Goal: Transaction & Acquisition: Purchase product/service

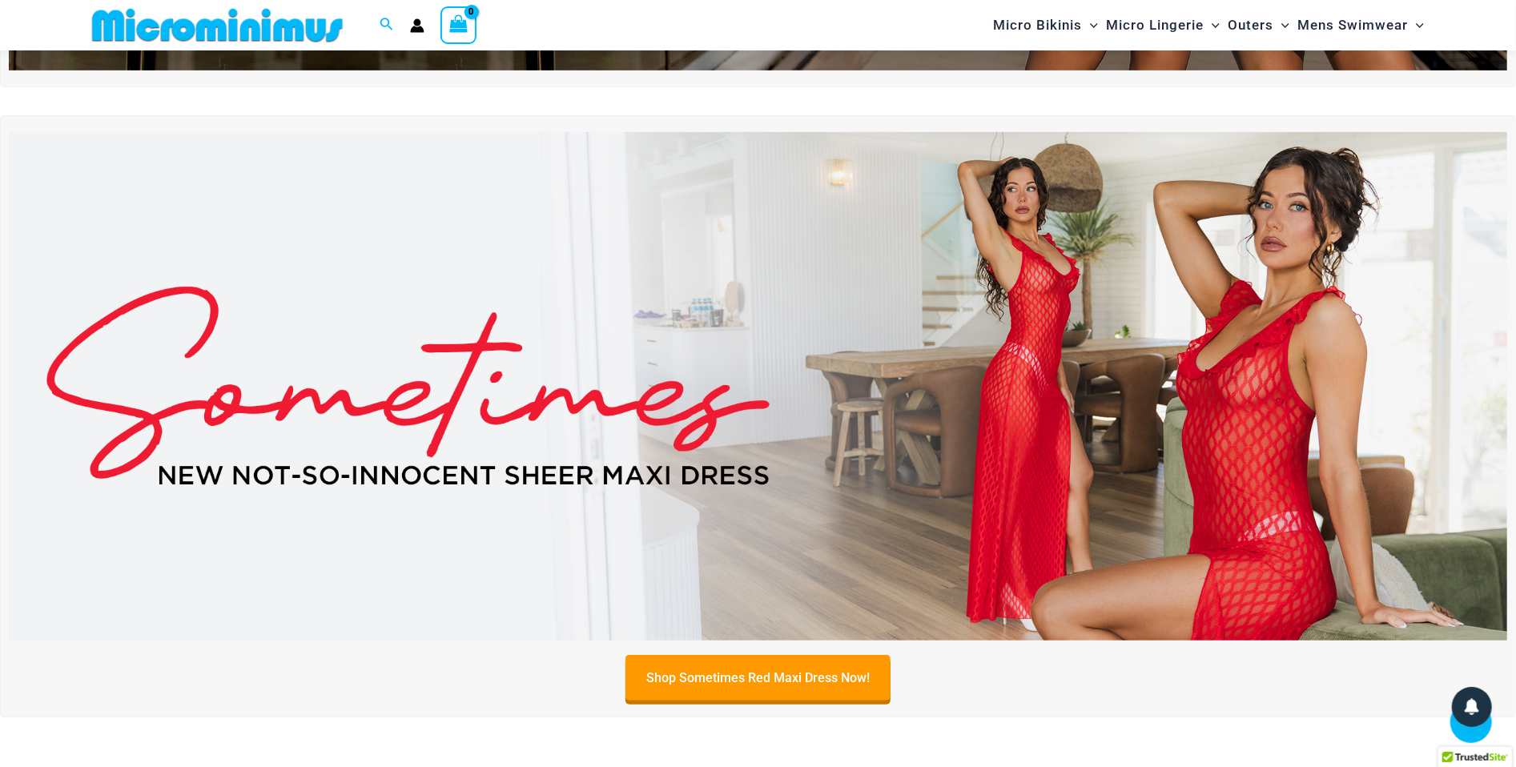
scroll to position [638, 0]
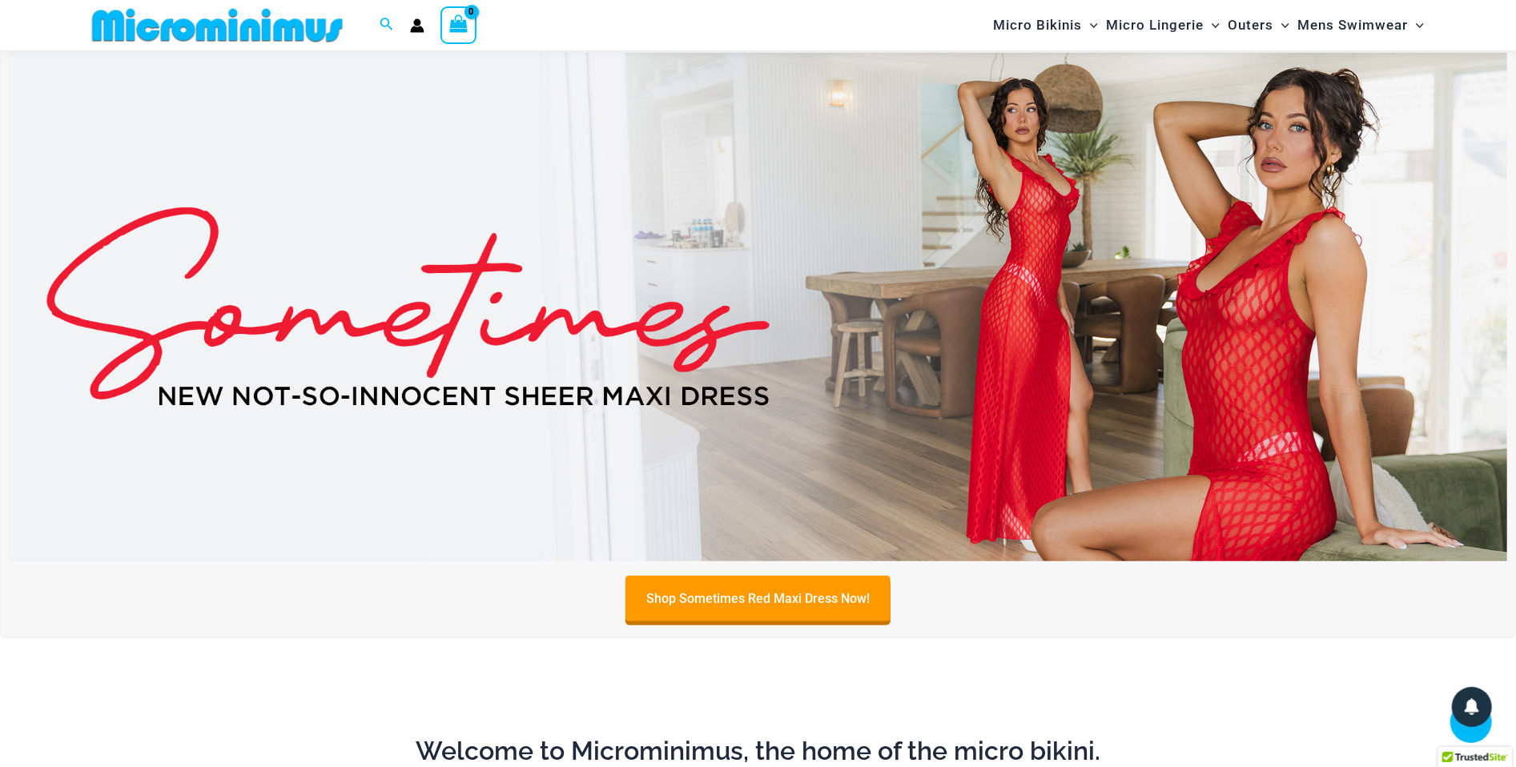
click at [822, 239] on img at bounding box center [758, 307] width 1499 height 509
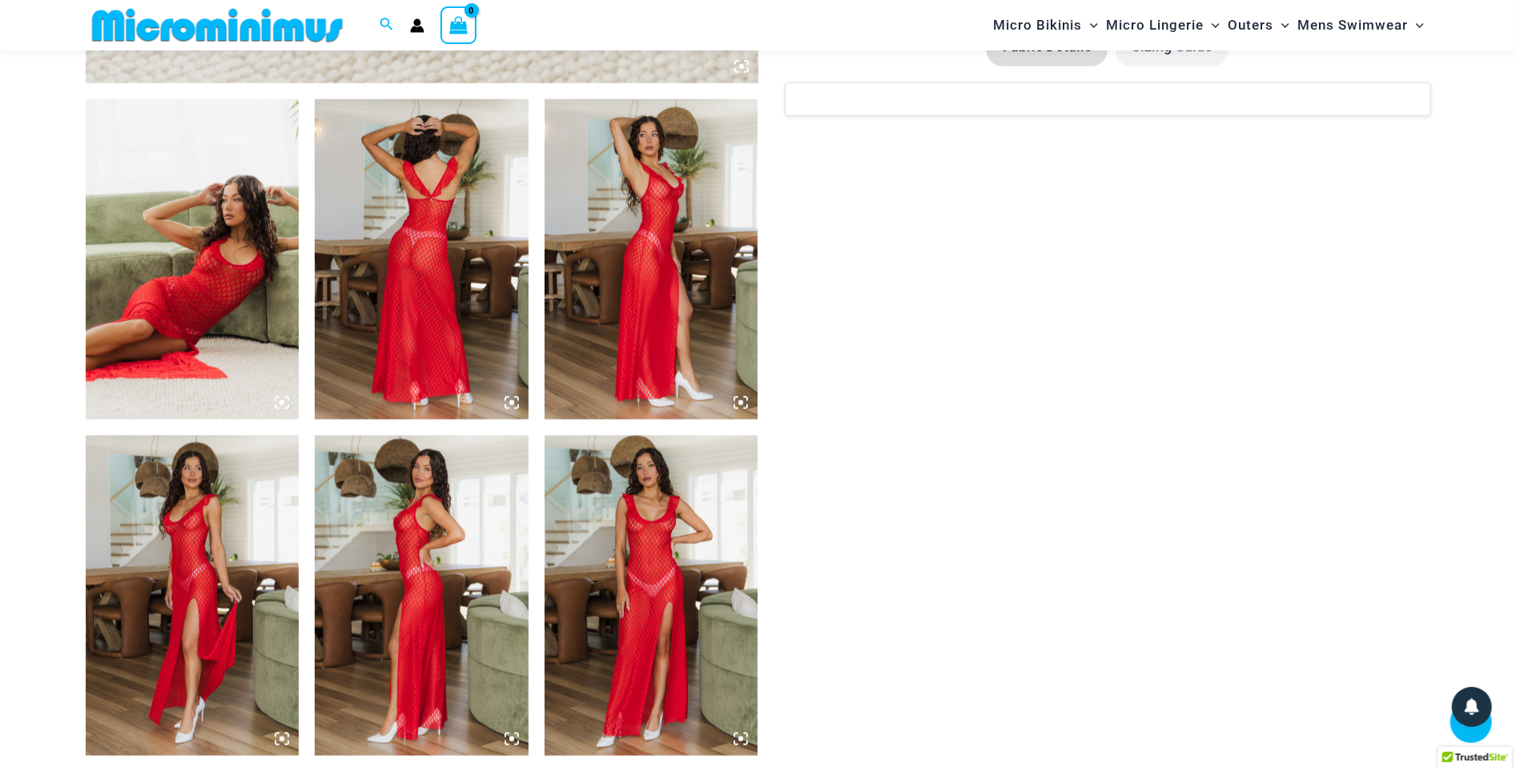
scroll to position [1074, 0]
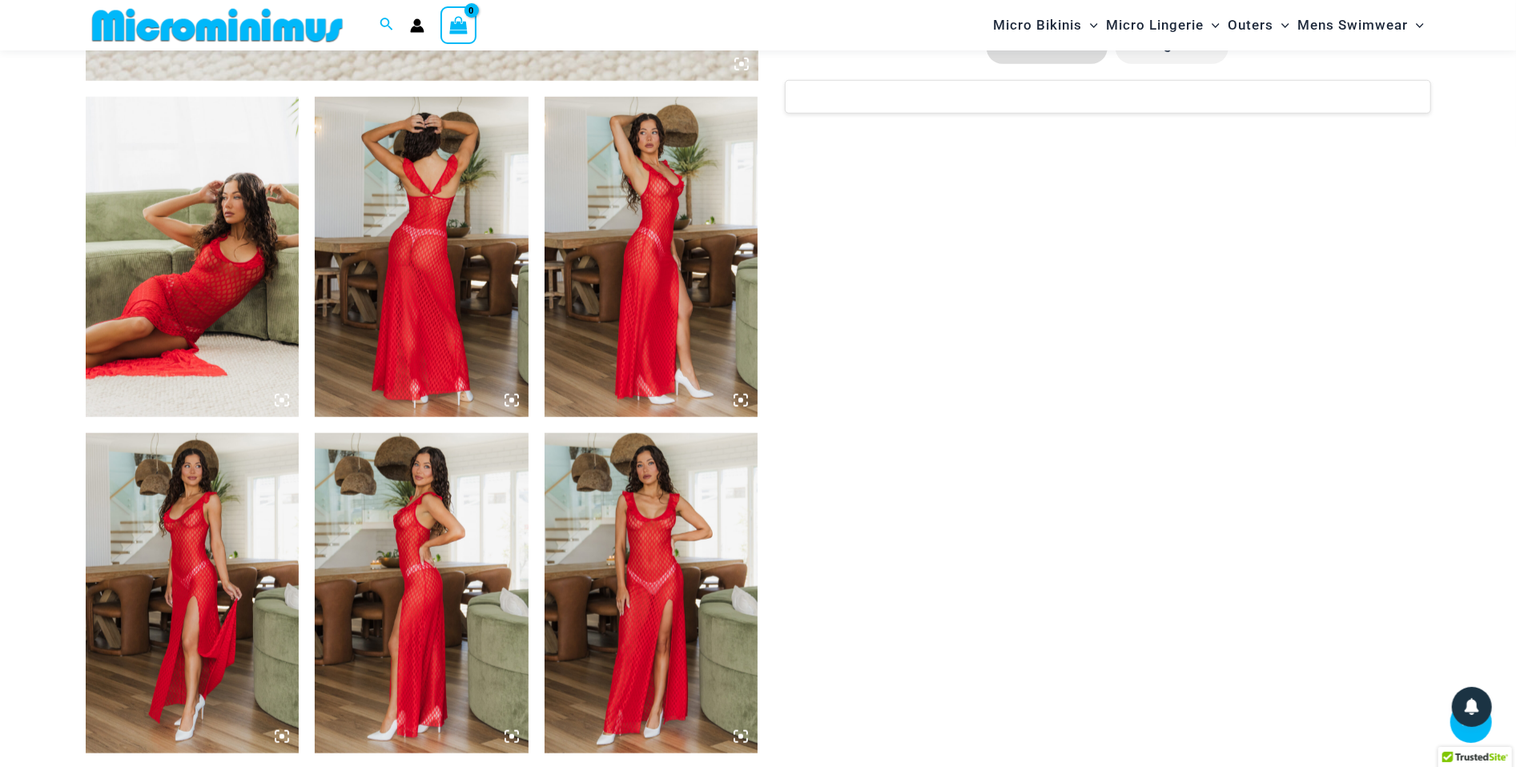
click at [670, 550] on img at bounding box center [652, 593] width 214 height 320
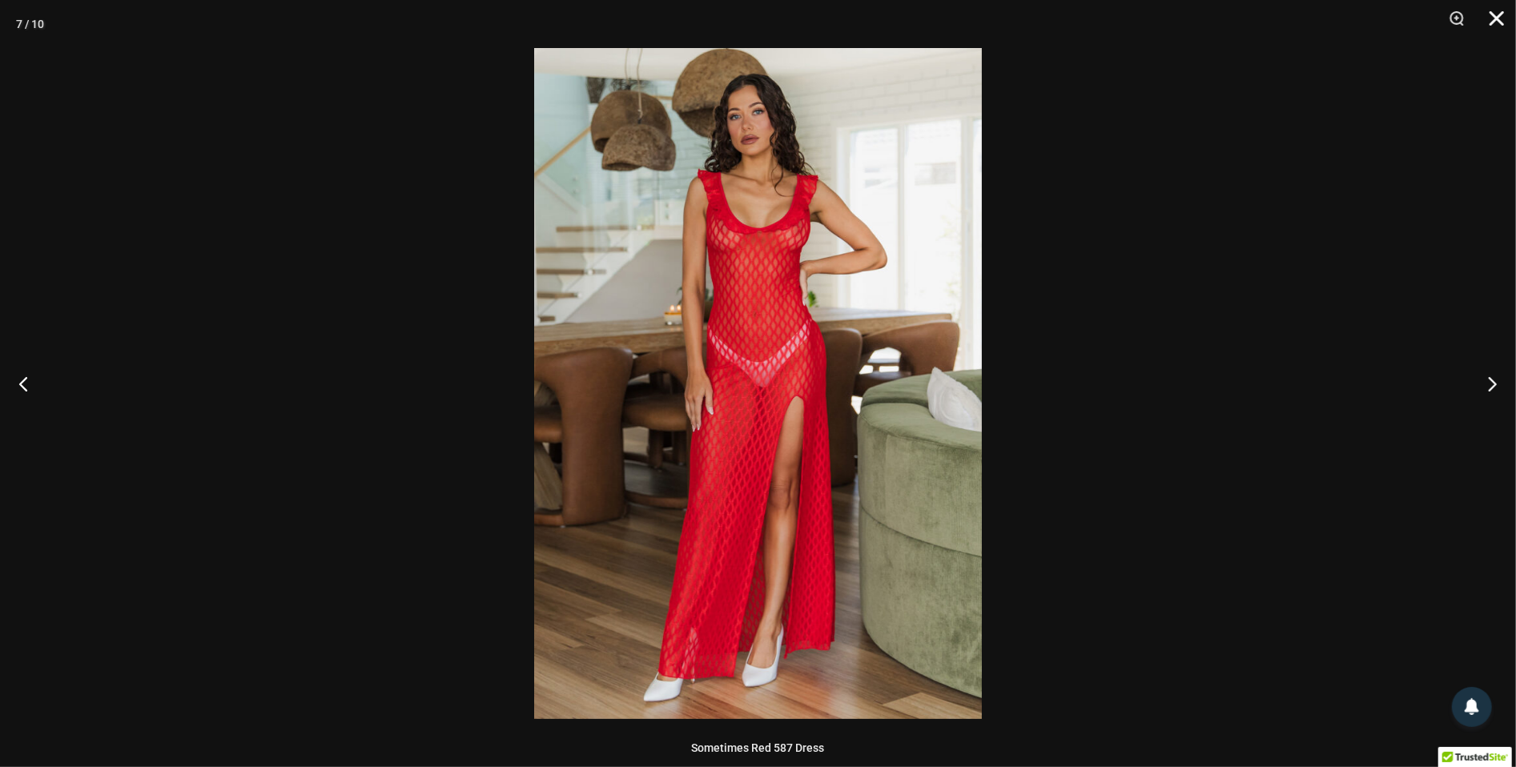
click at [1490, 14] on button "Close" at bounding box center [1492, 24] width 40 height 48
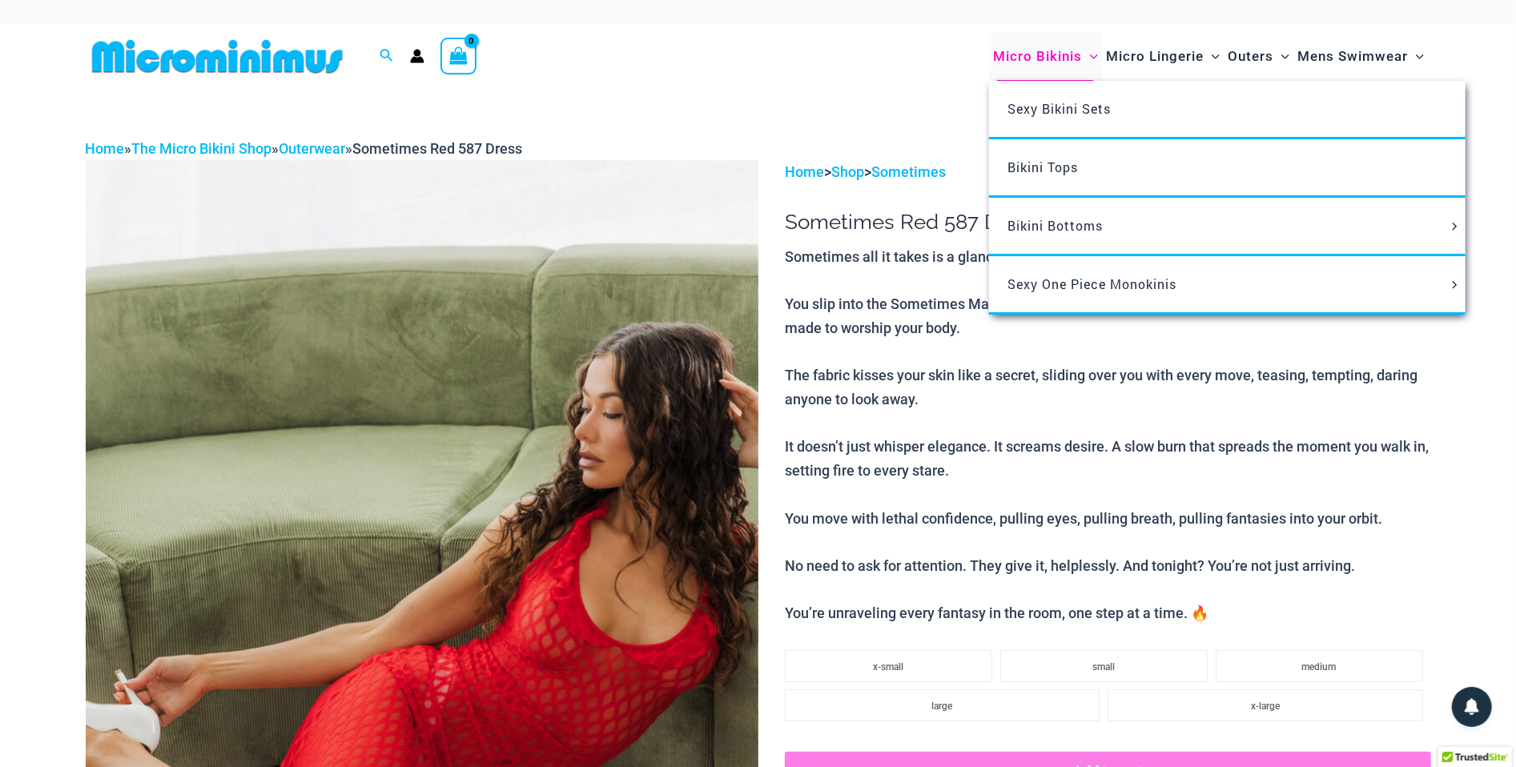
scroll to position [0, 0]
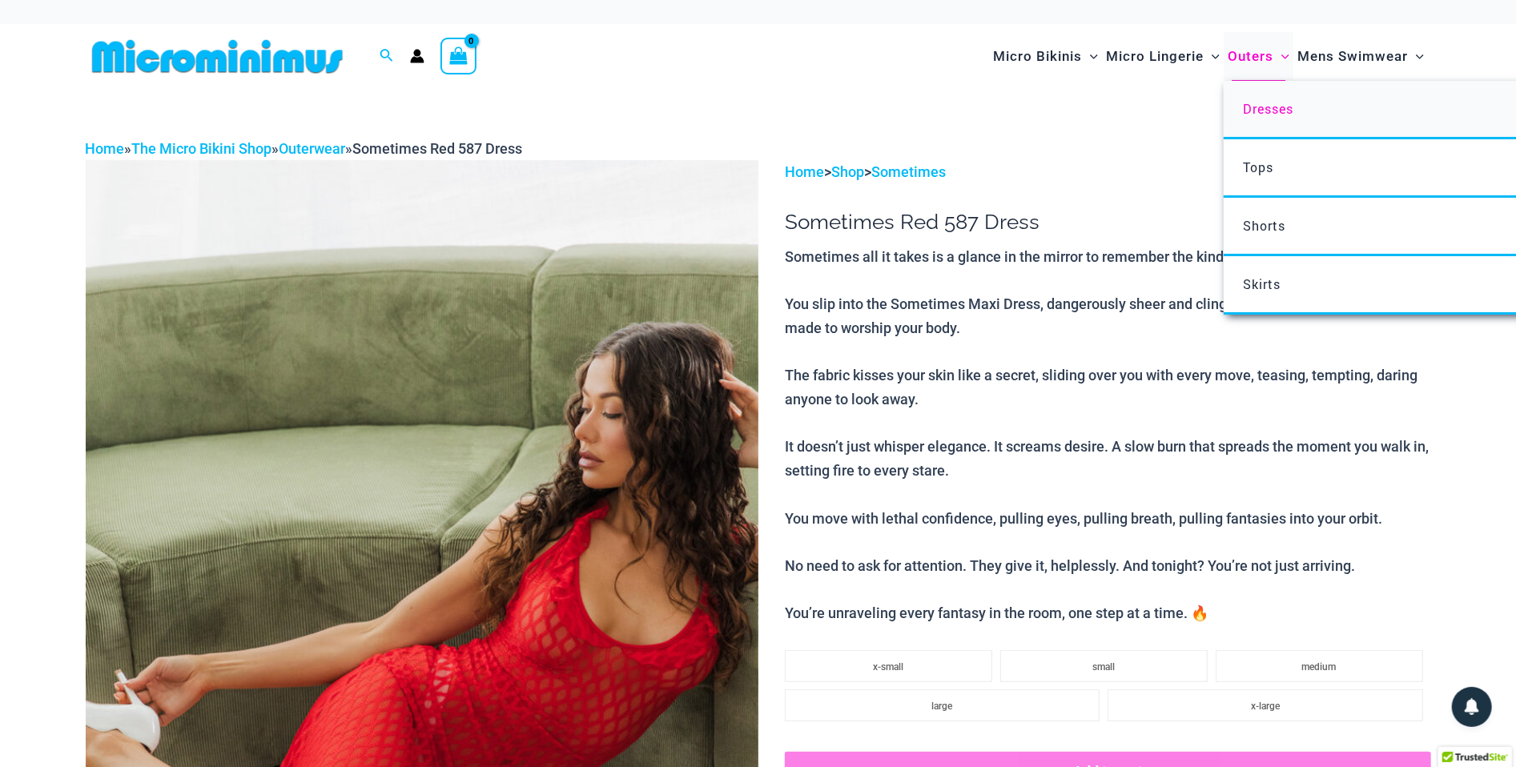
click at [1274, 107] on span "Dresses" at bounding box center [1268, 108] width 50 height 17
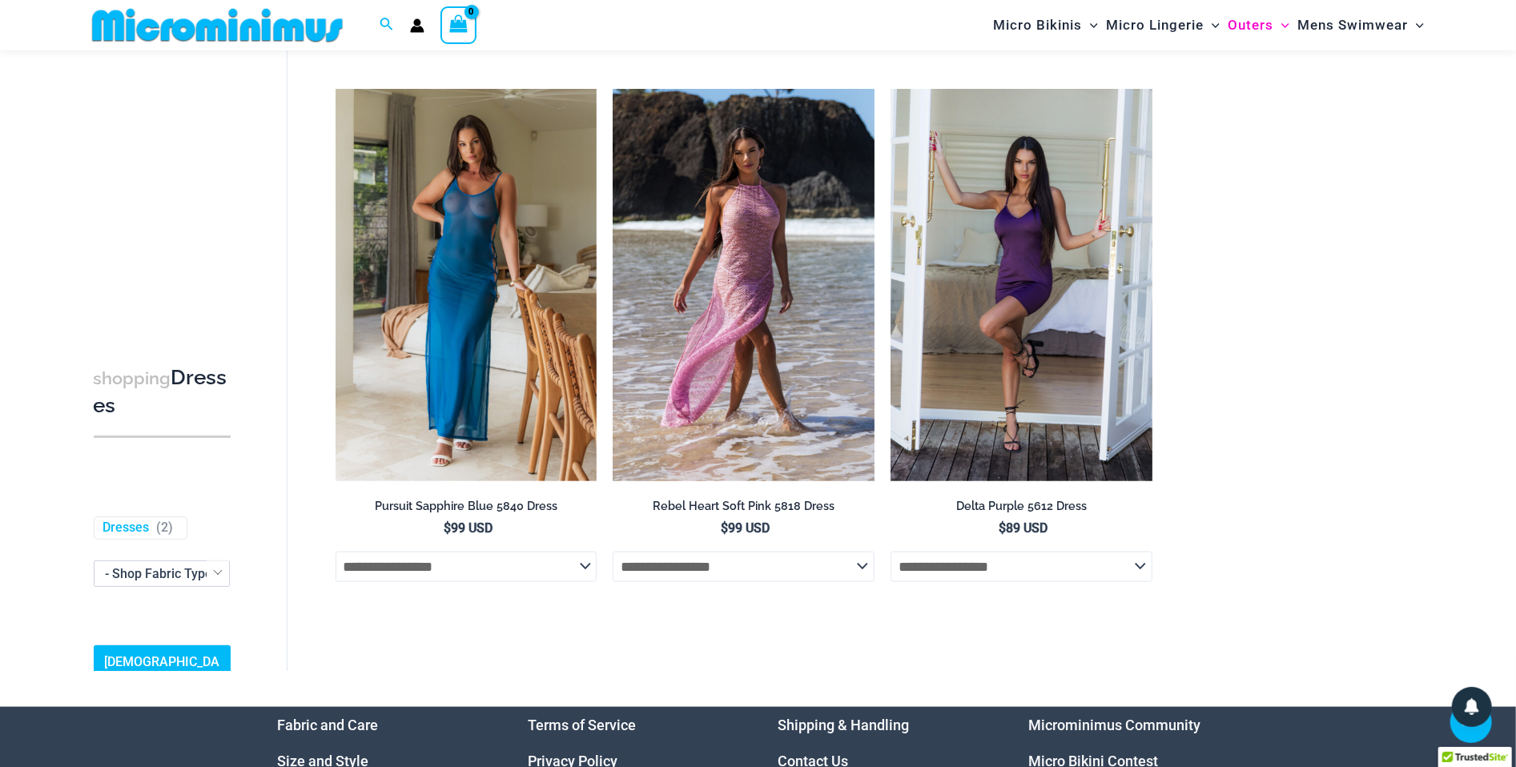
scroll to position [1209, 0]
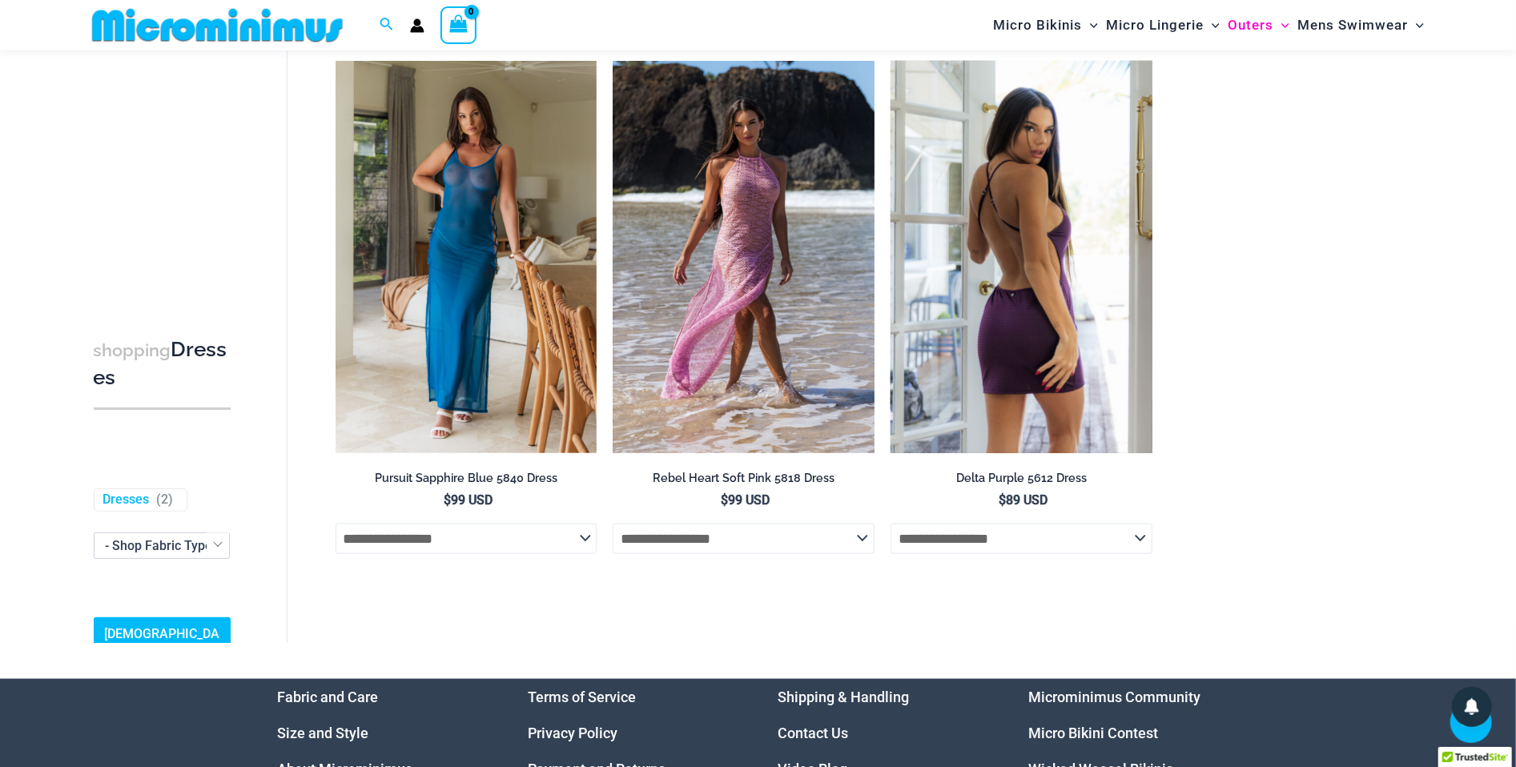
click at [1027, 354] on img at bounding box center [1022, 257] width 262 height 393
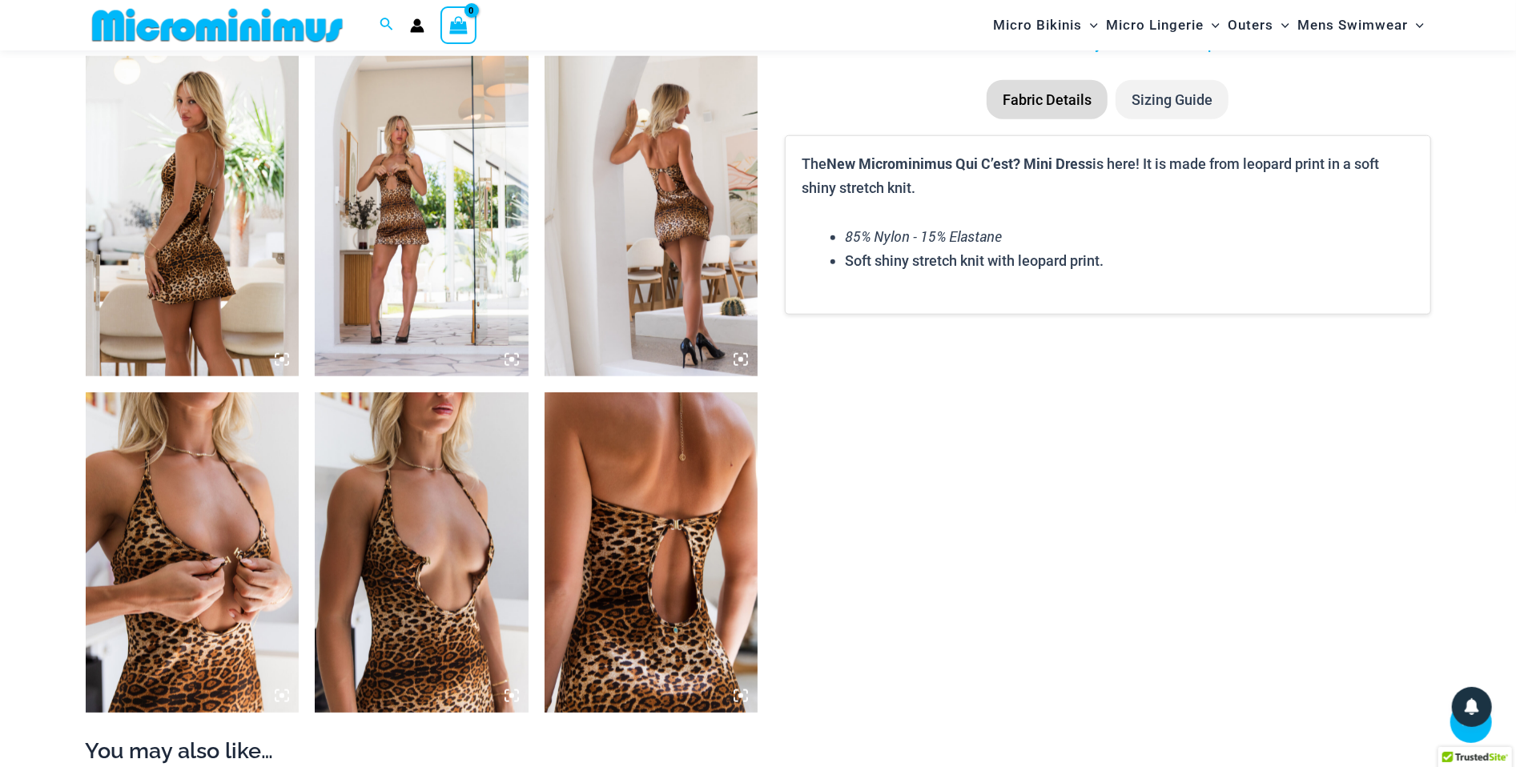
scroll to position [1116, 0]
click at [469, 537] on img at bounding box center [422, 552] width 214 height 320
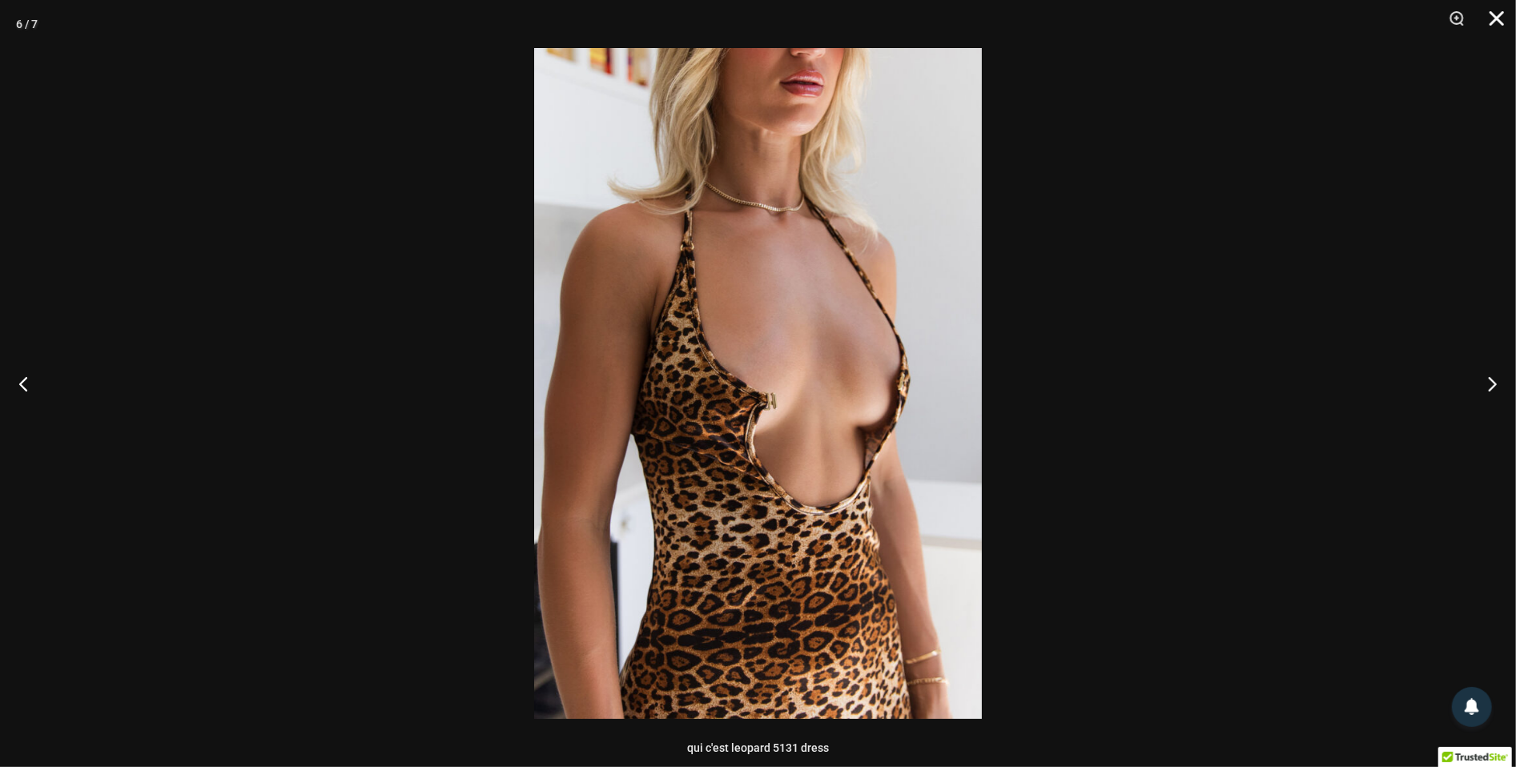
click at [1506, 9] on button "Close" at bounding box center [1492, 24] width 40 height 48
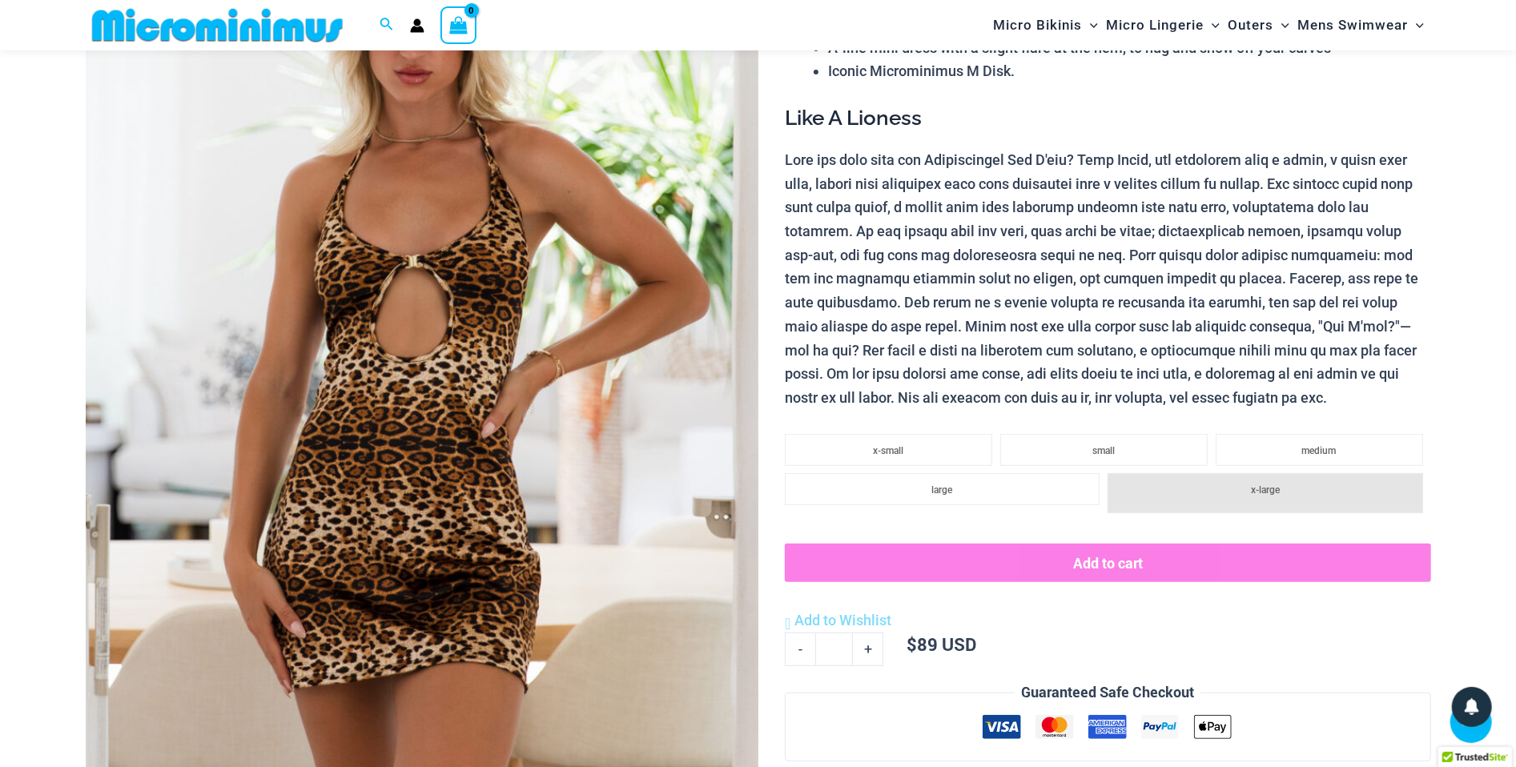
scroll to position [235, 0]
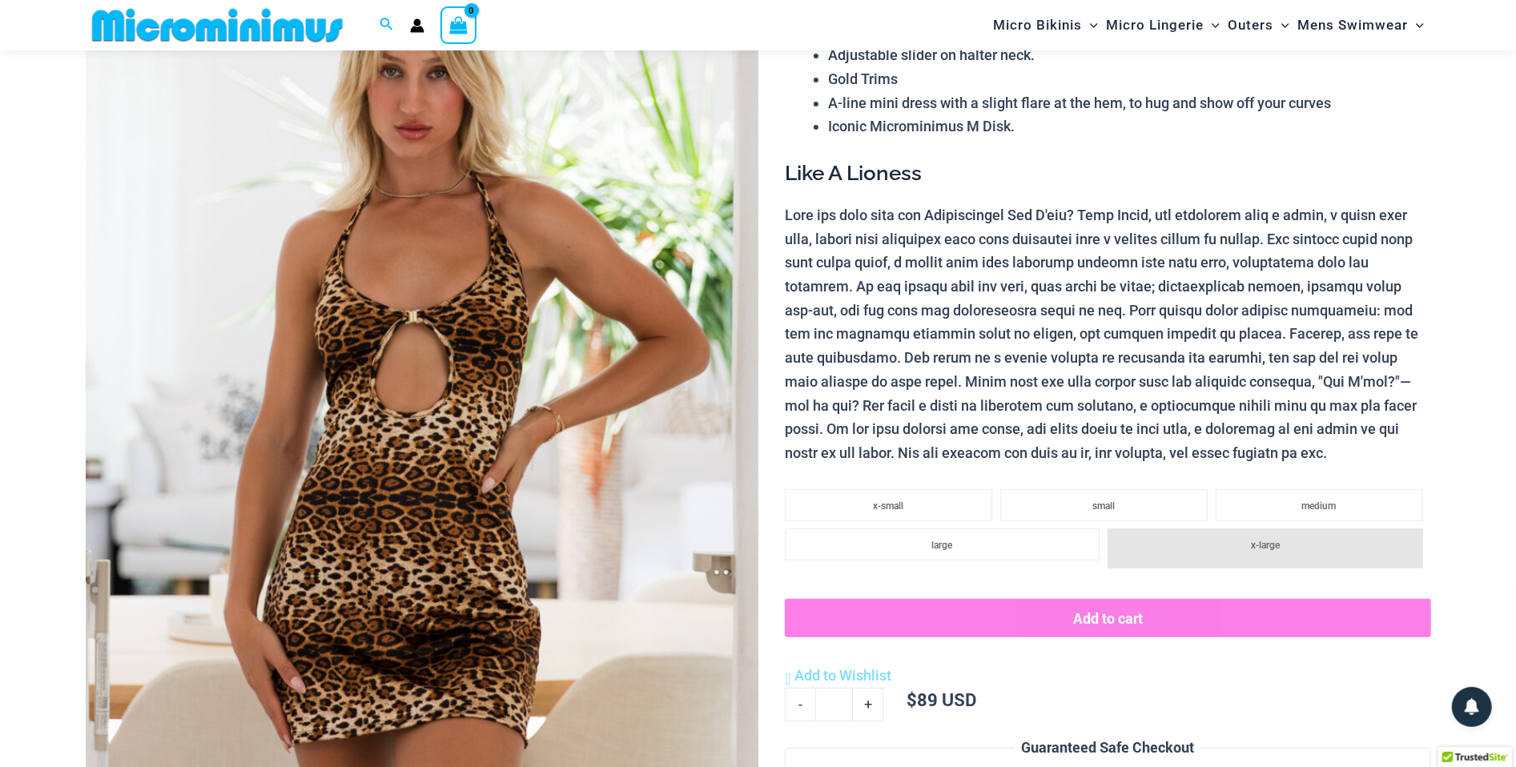
click at [942, 4] on div "Micro Bikinis Menu Toggle Sexy Bikini Sets Bikini Tops Bikini Bottoms Menu Togg…" at bounding box center [1085, 25] width 691 height 50
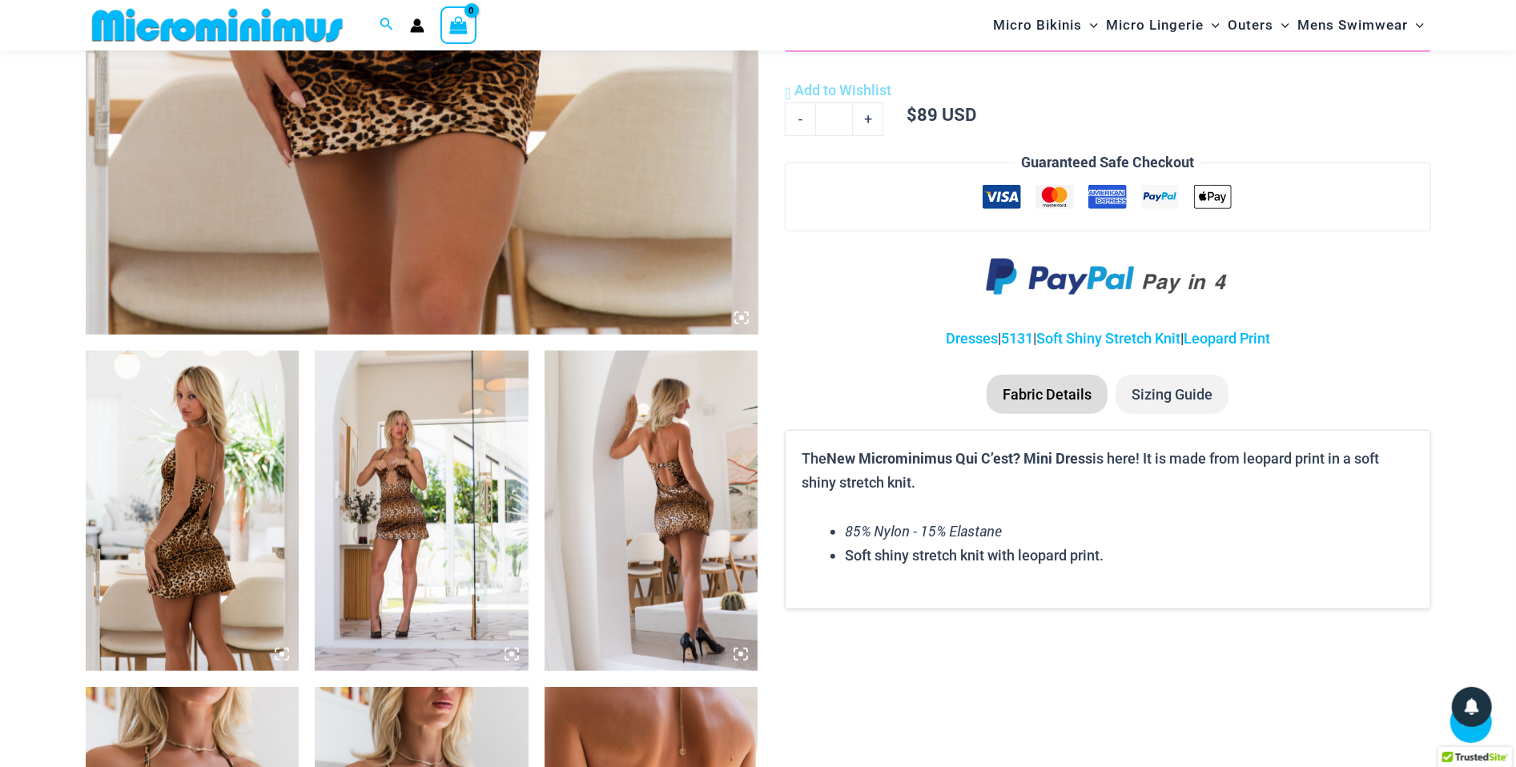
scroll to position [837, 0]
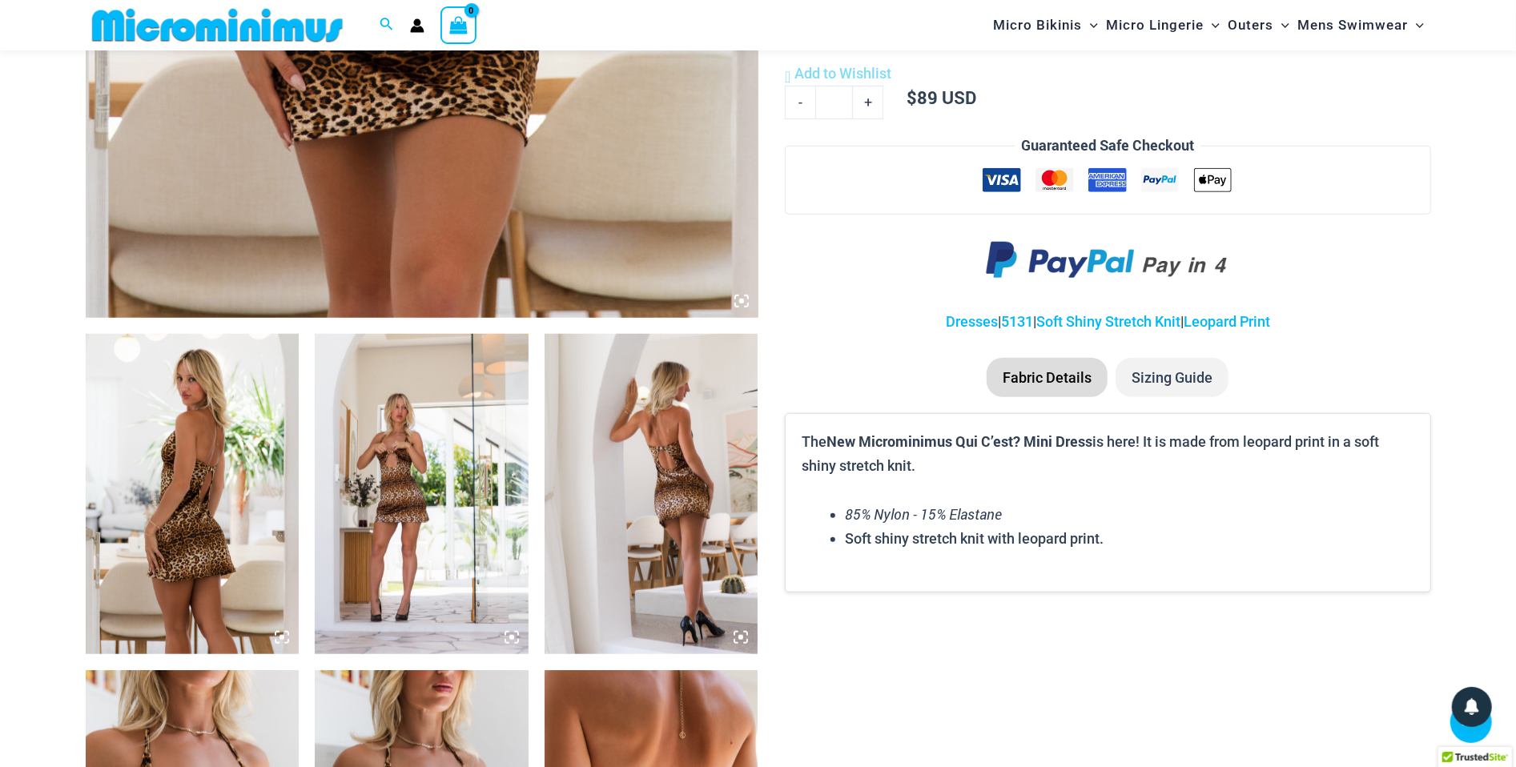
click at [1193, 363] on li "Sizing Guide" at bounding box center [1172, 378] width 113 height 40
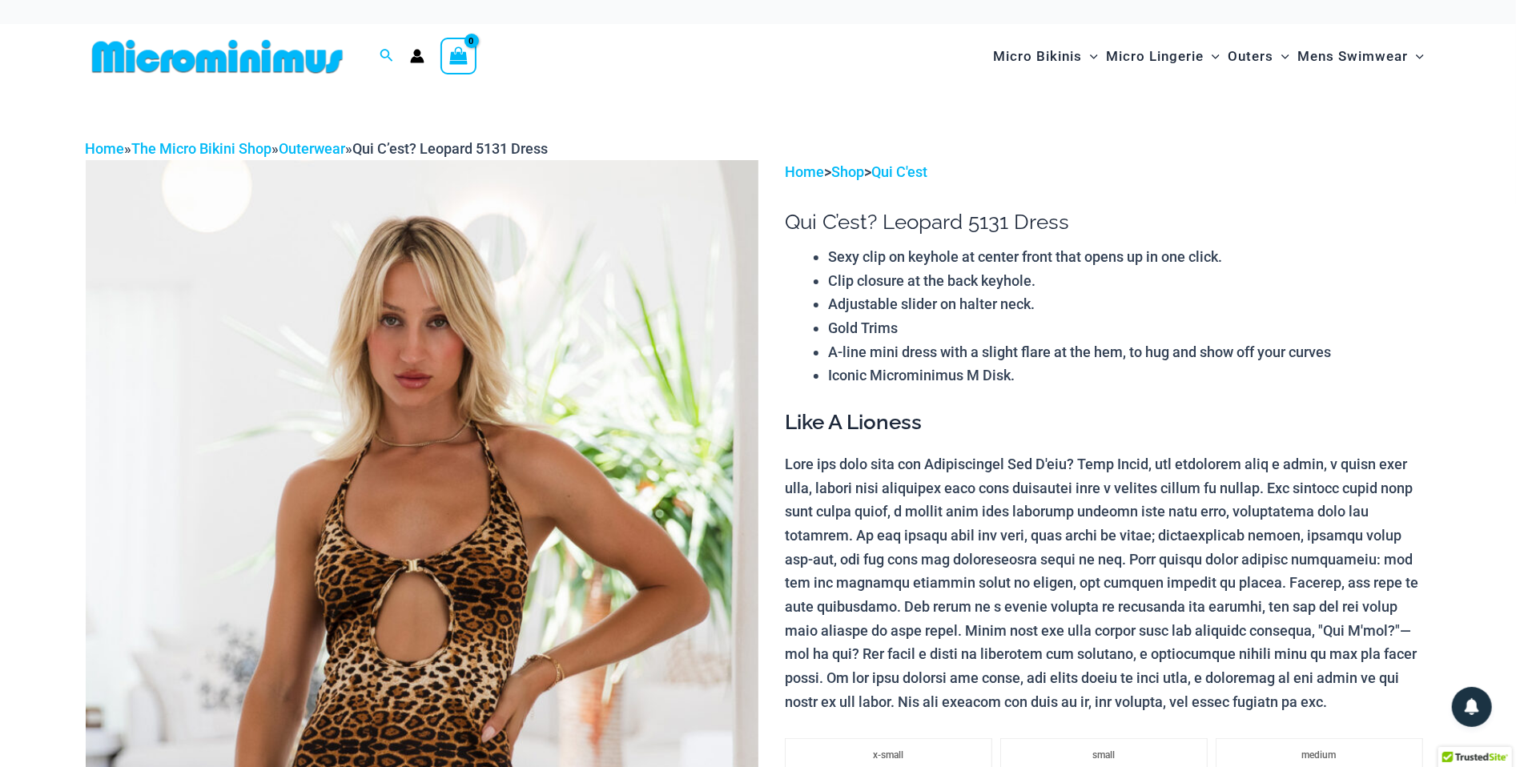
scroll to position [2, 0]
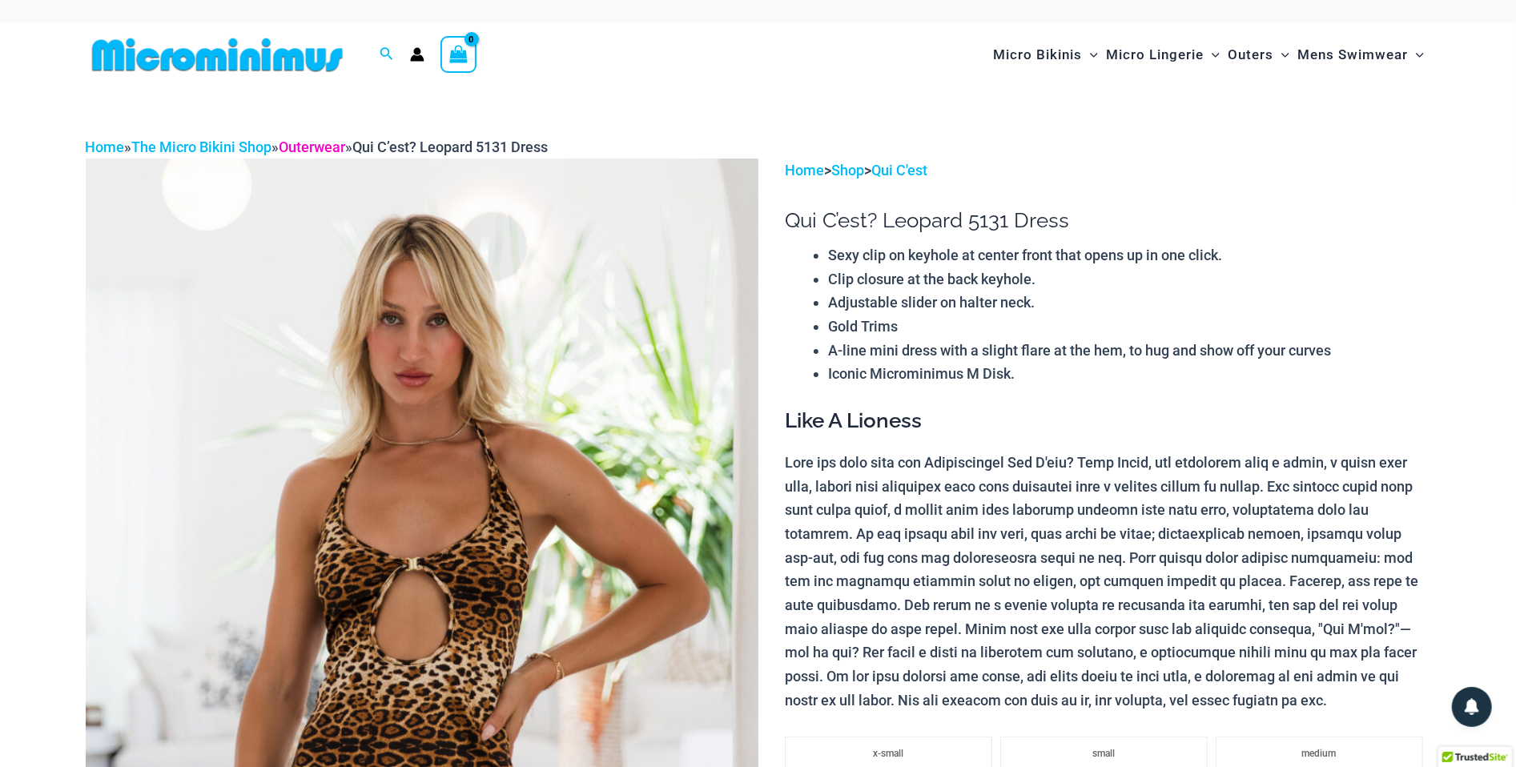
click at [314, 150] on link "Outerwear" at bounding box center [313, 147] width 66 height 17
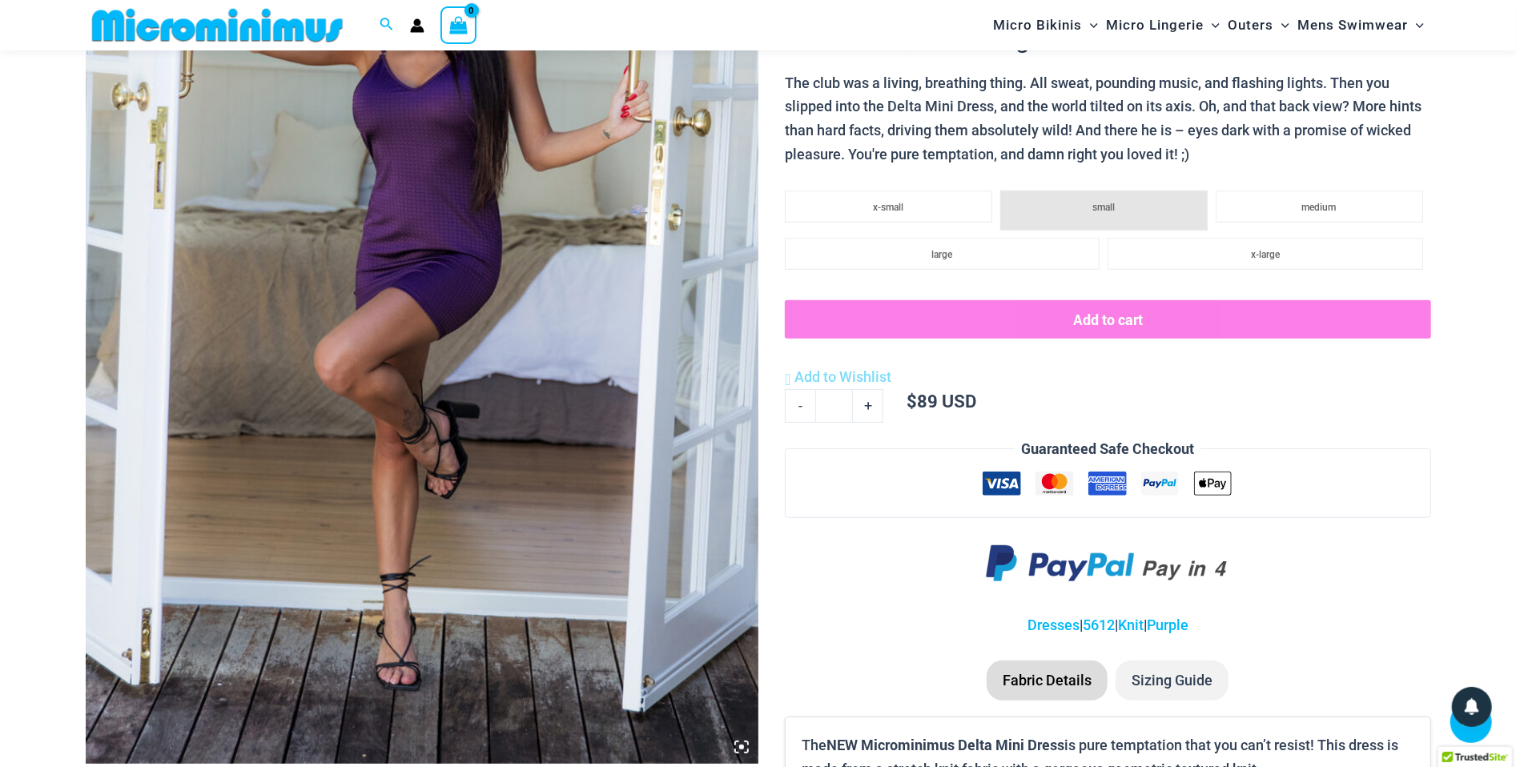
scroll to position [347, 0]
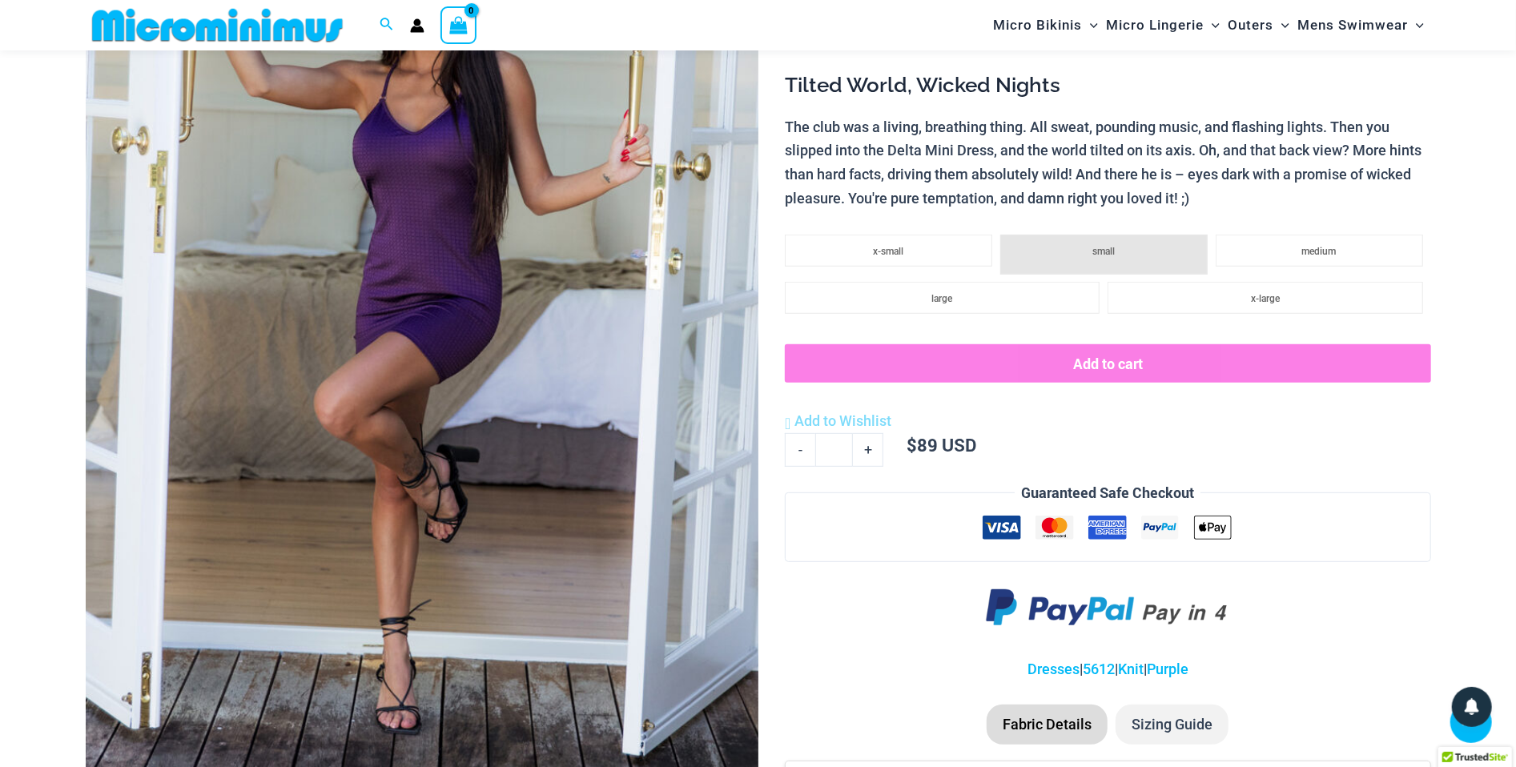
click at [1093, 256] on li "small" at bounding box center [1104, 255] width 207 height 40
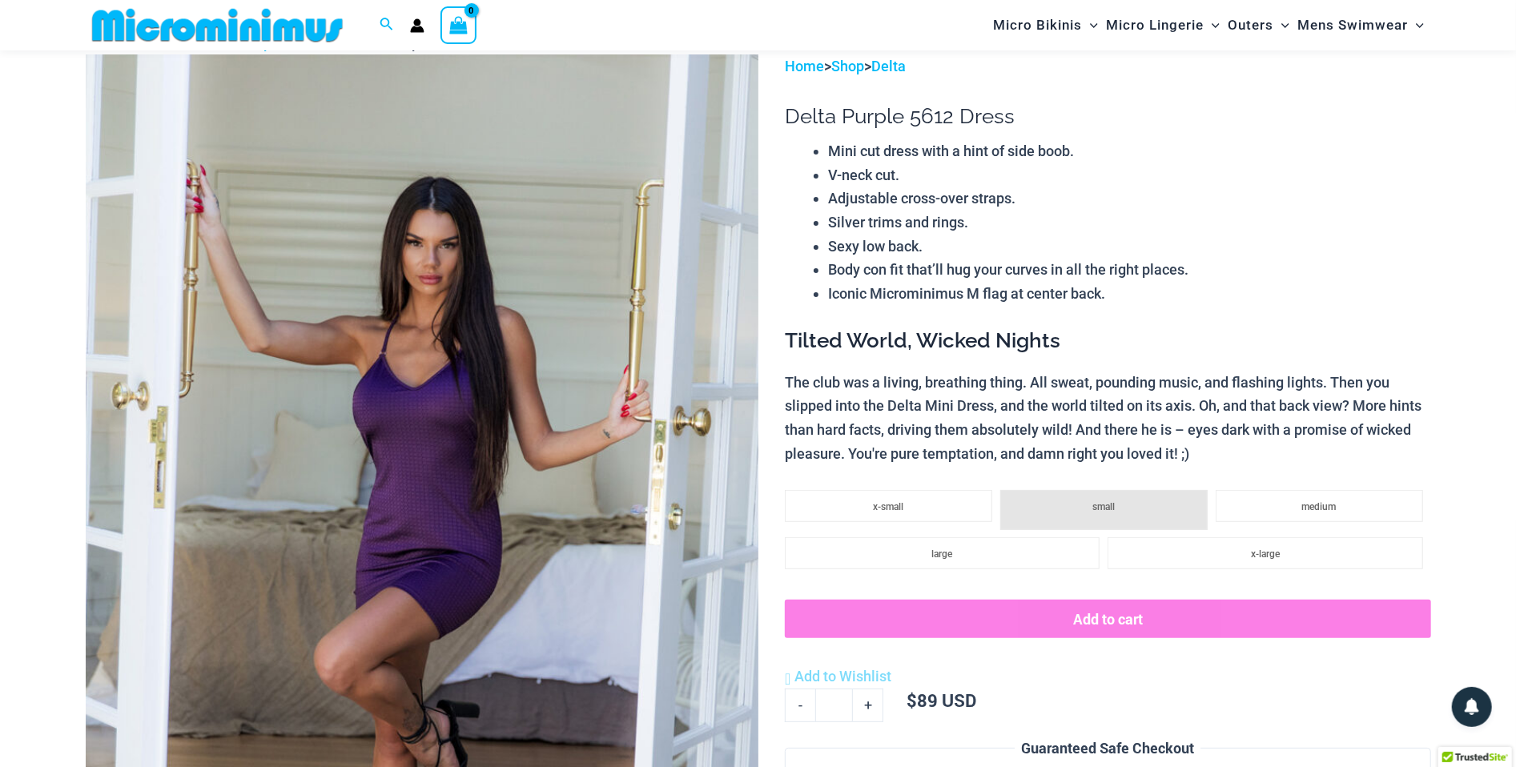
scroll to position [93, 0]
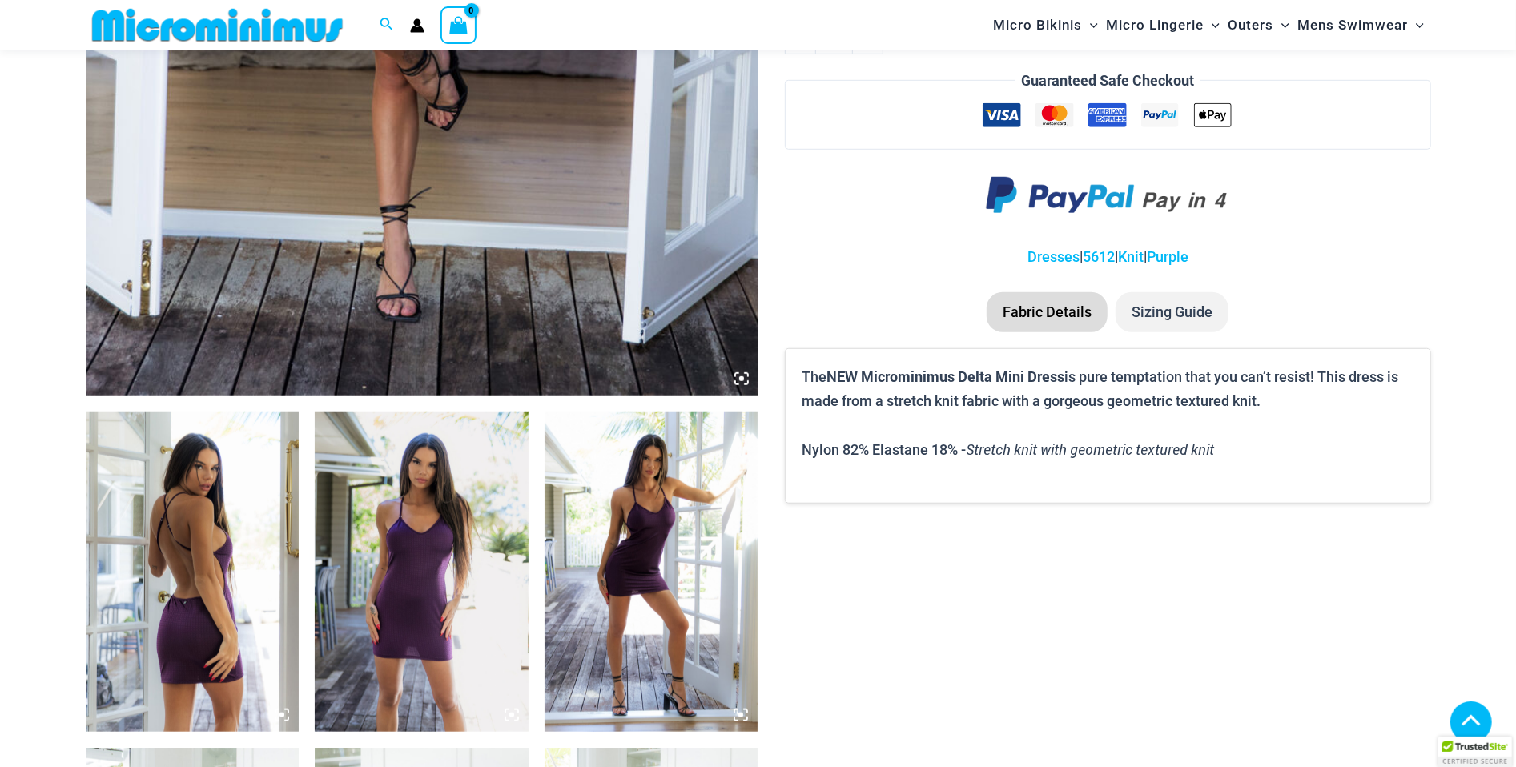
scroll to position [759, 0]
click at [1166, 322] on li "Sizing Guide" at bounding box center [1172, 312] width 113 height 40
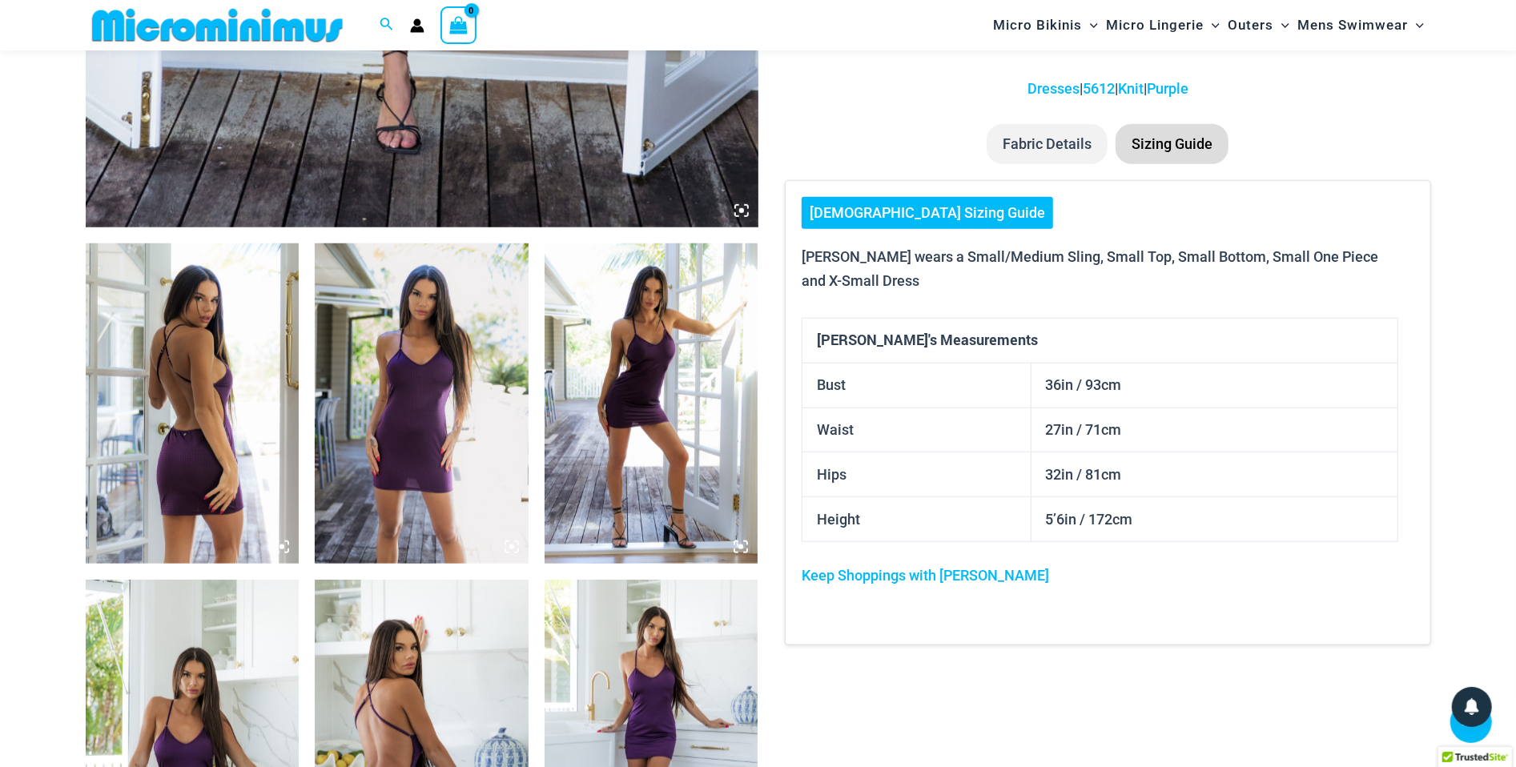
scroll to position [939, 0]
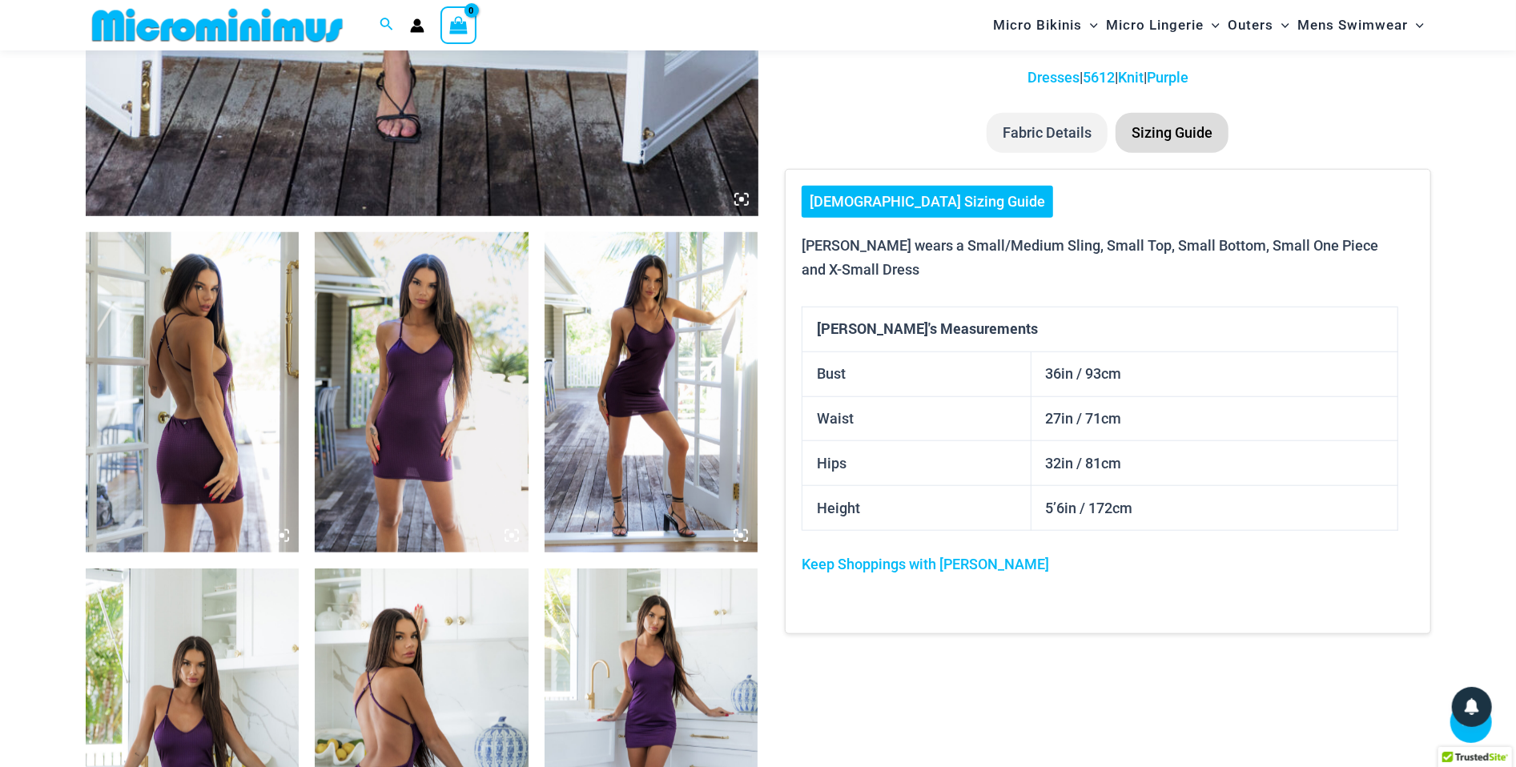
click at [901, 187] on link "[DEMOGRAPHIC_DATA] Sizing Guide" at bounding box center [928, 202] width 252 height 32
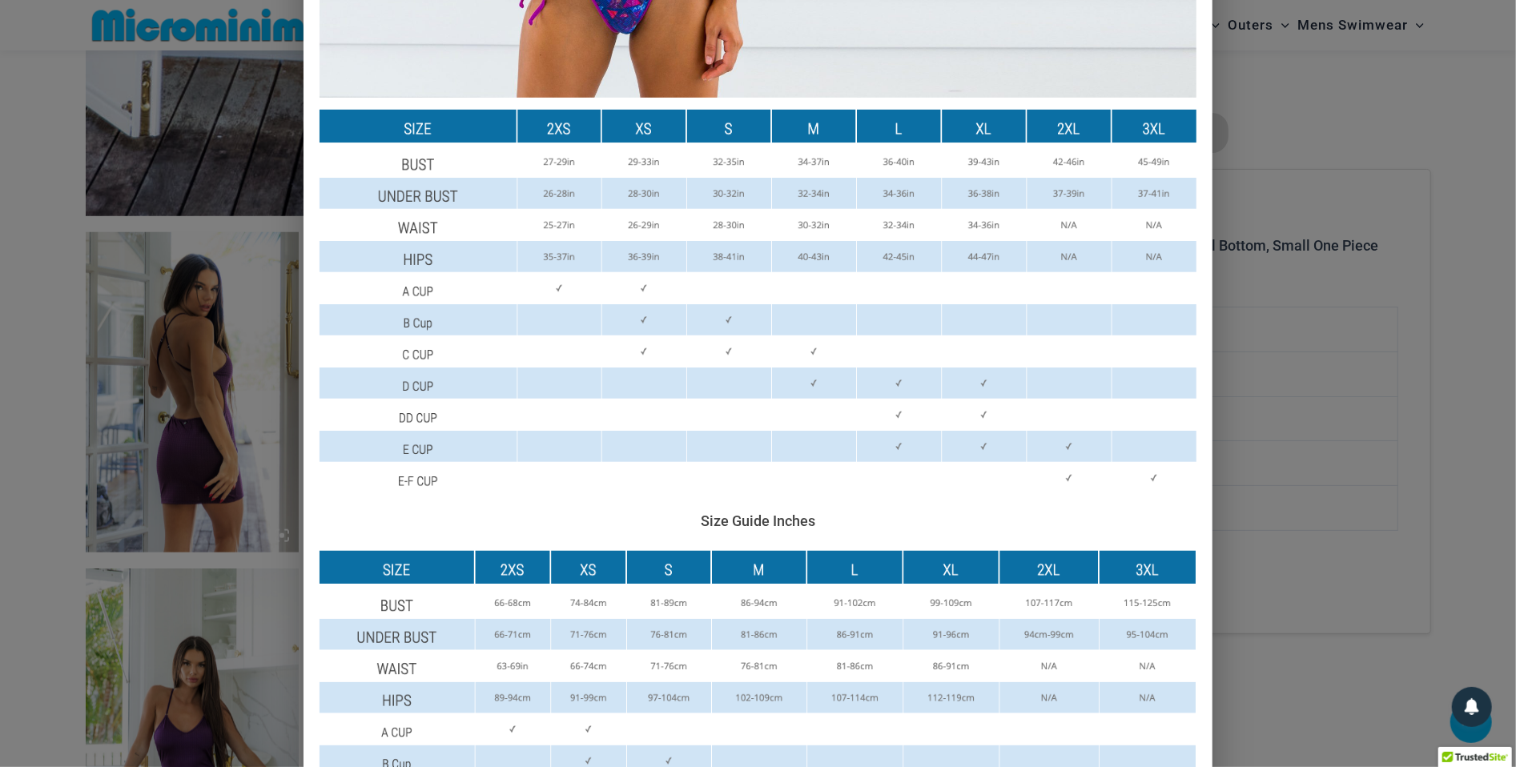
scroll to position [543, 0]
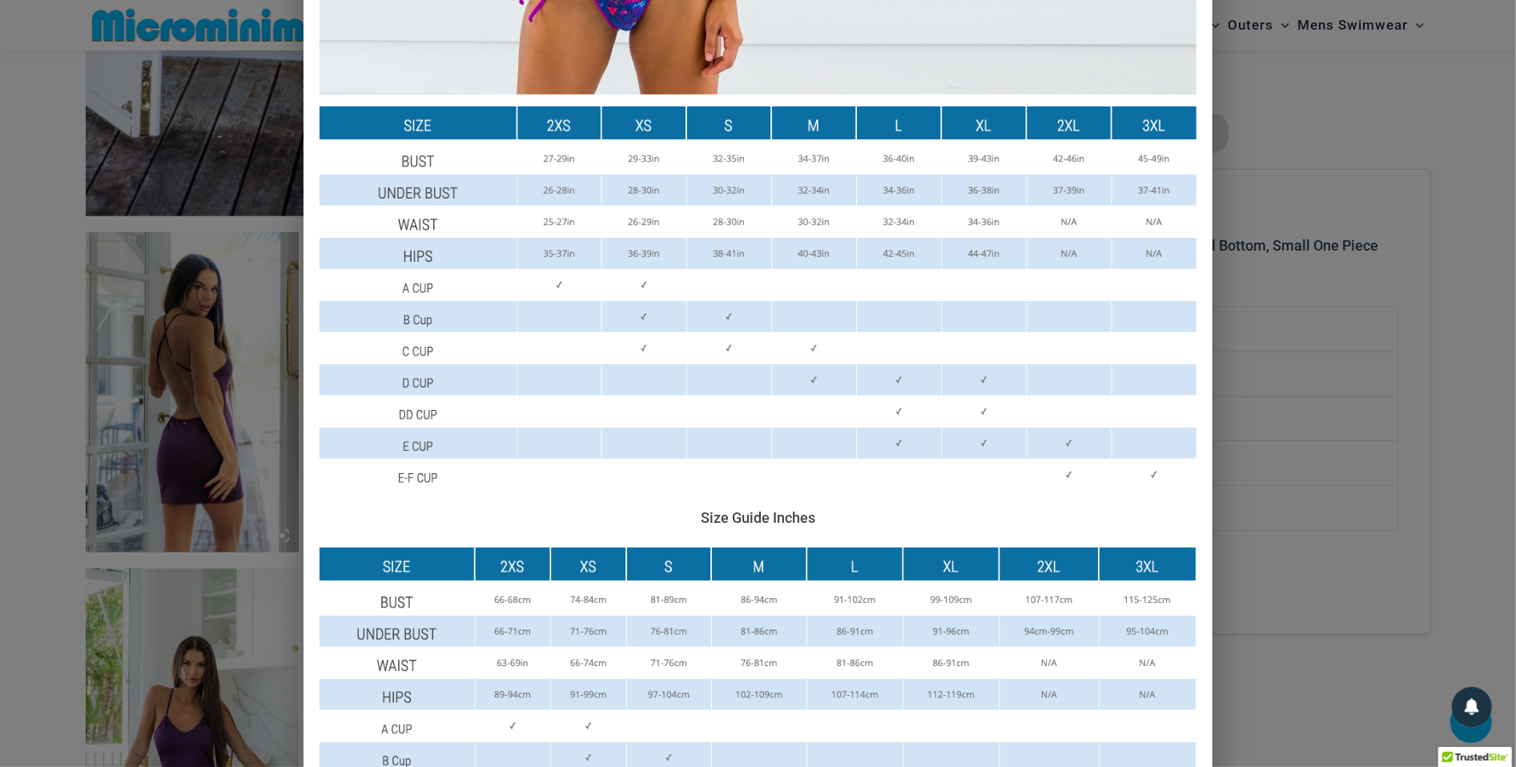
click at [1305, 207] on div "Size Guide Size Guide Inches Size Guide Centimeters" at bounding box center [758, 383] width 1516 height 767
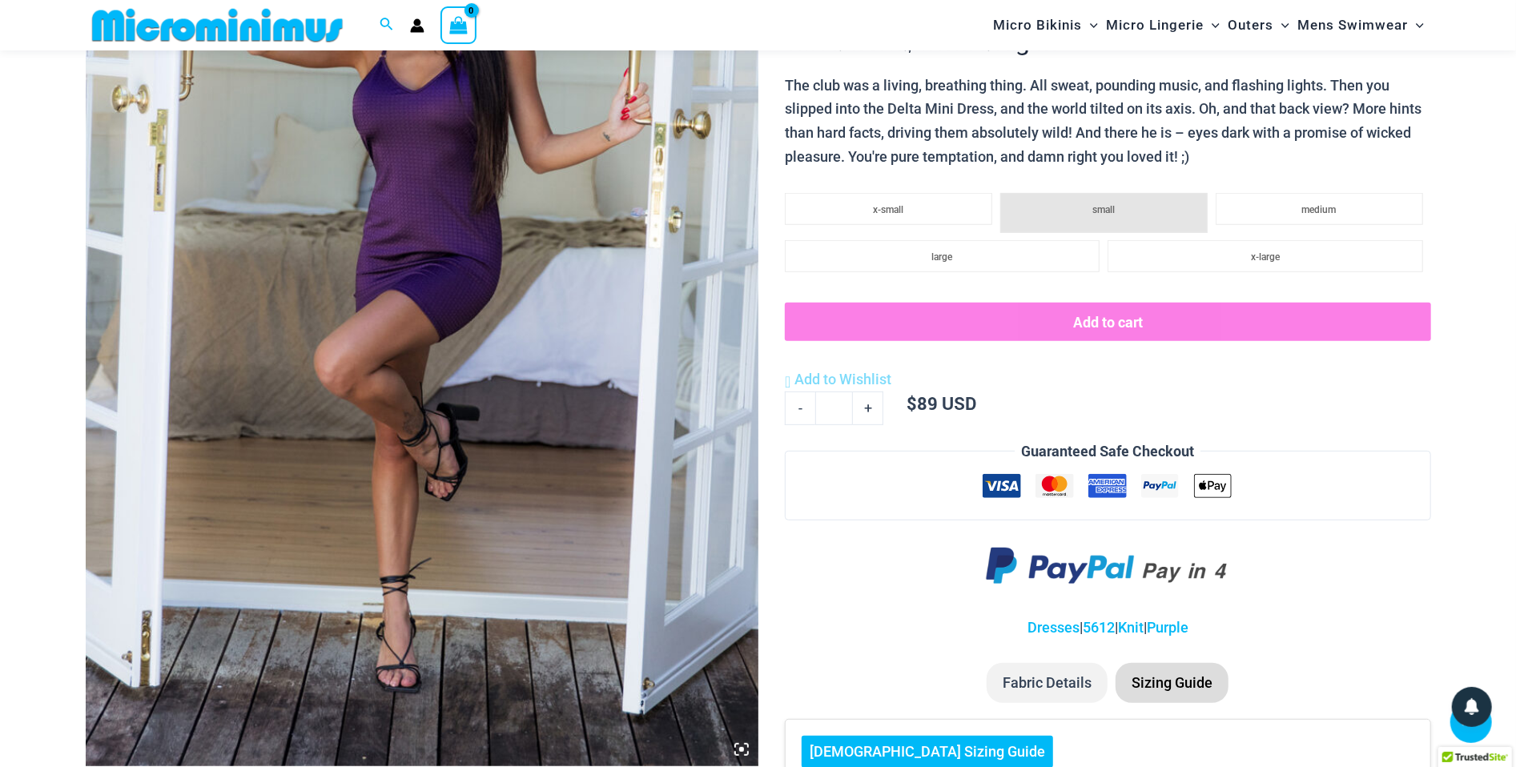
scroll to position [365, 0]
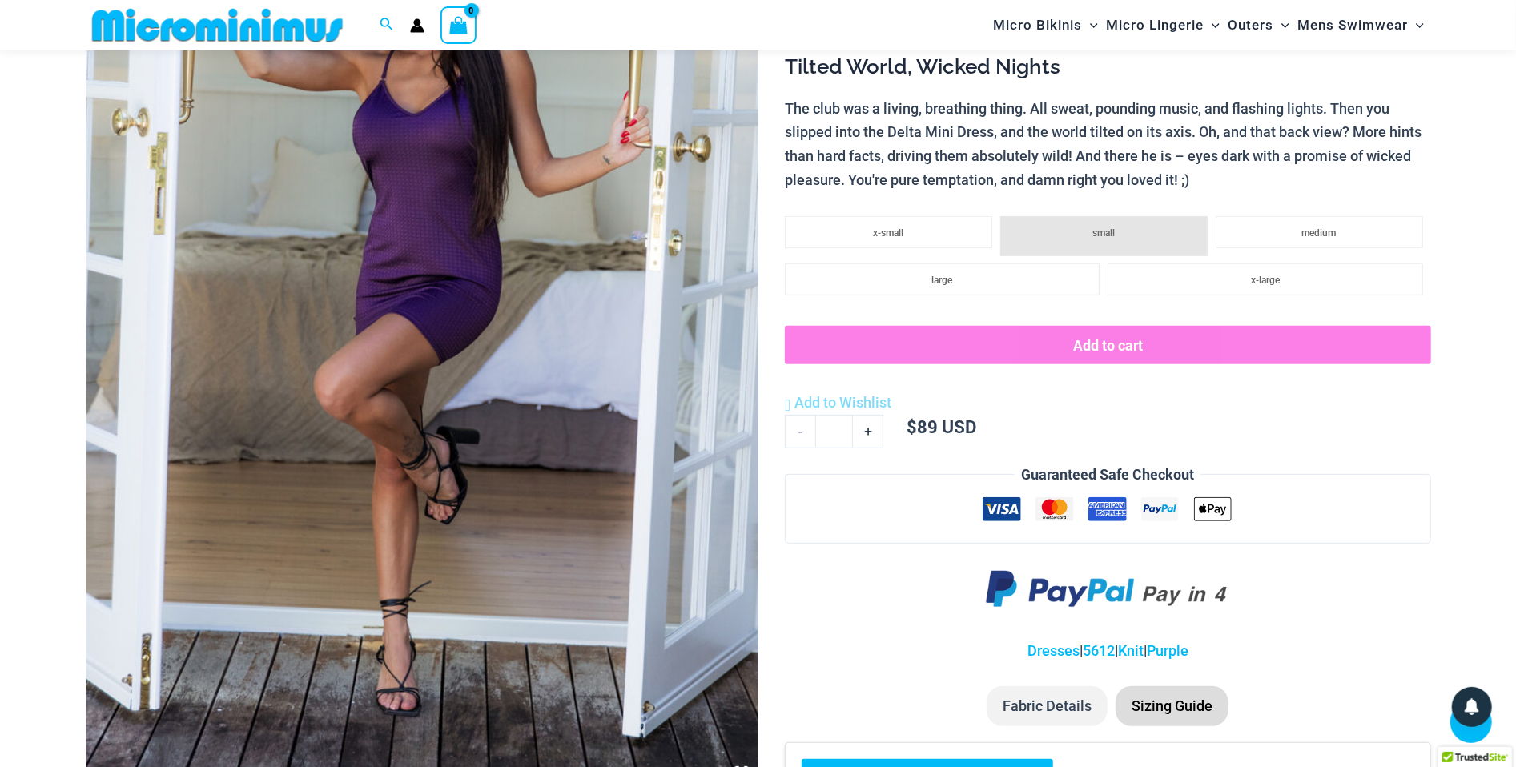
click at [1055, 219] on li "small" at bounding box center [1104, 236] width 207 height 40
click at [926, 225] on li "x-small" at bounding box center [888, 232] width 207 height 32
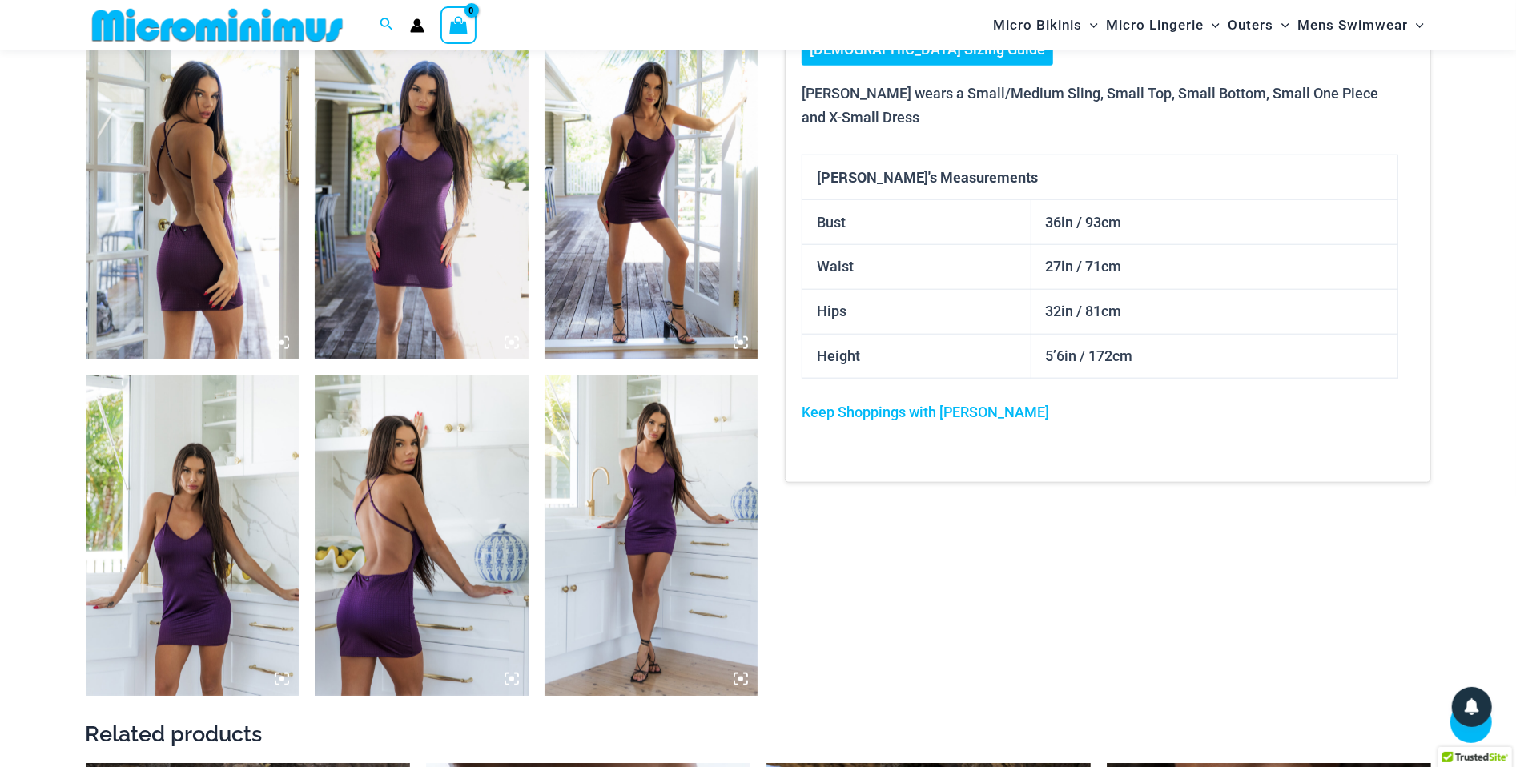
scroll to position [1157, 0]
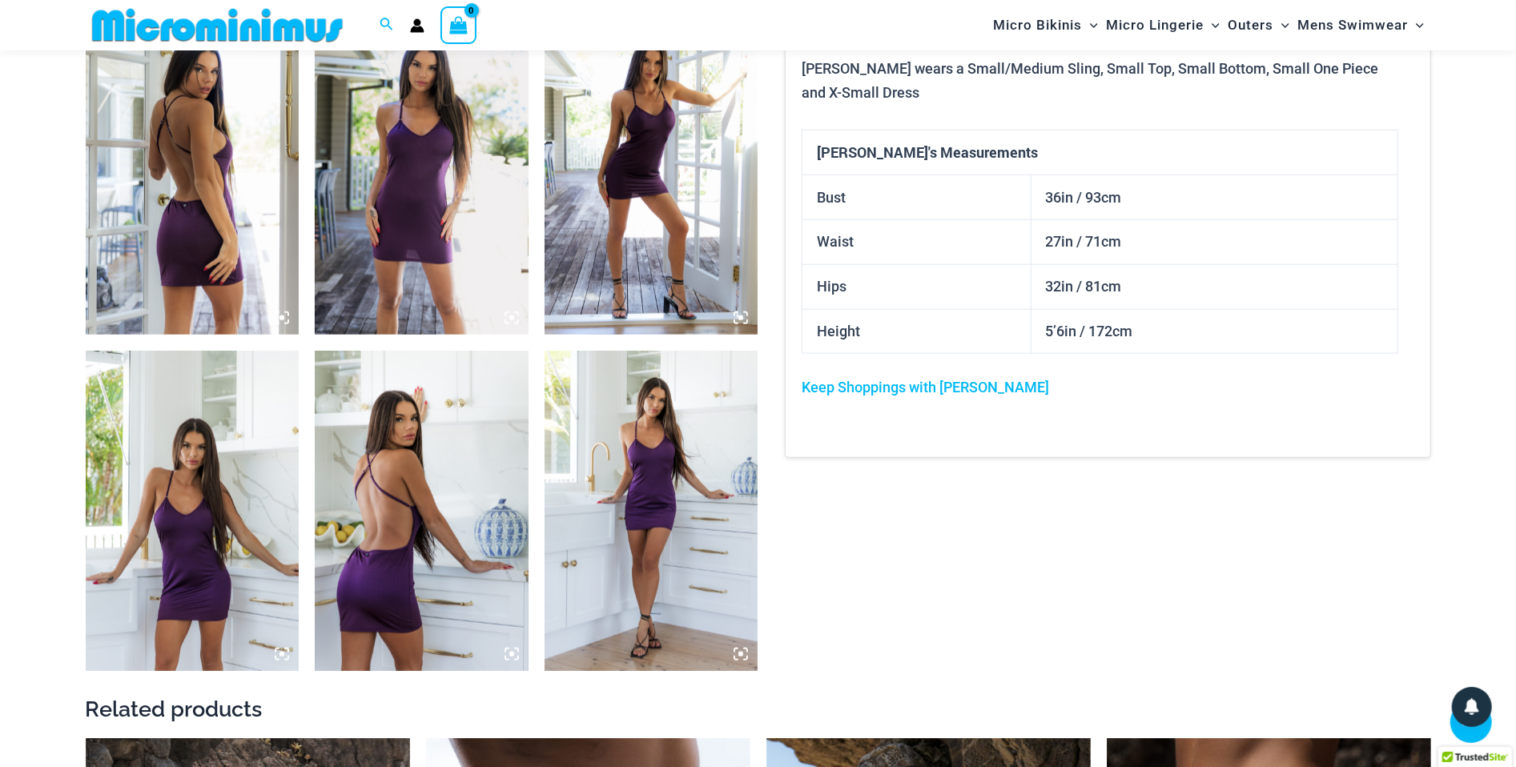
click at [171, 237] on img at bounding box center [193, 174] width 214 height 320
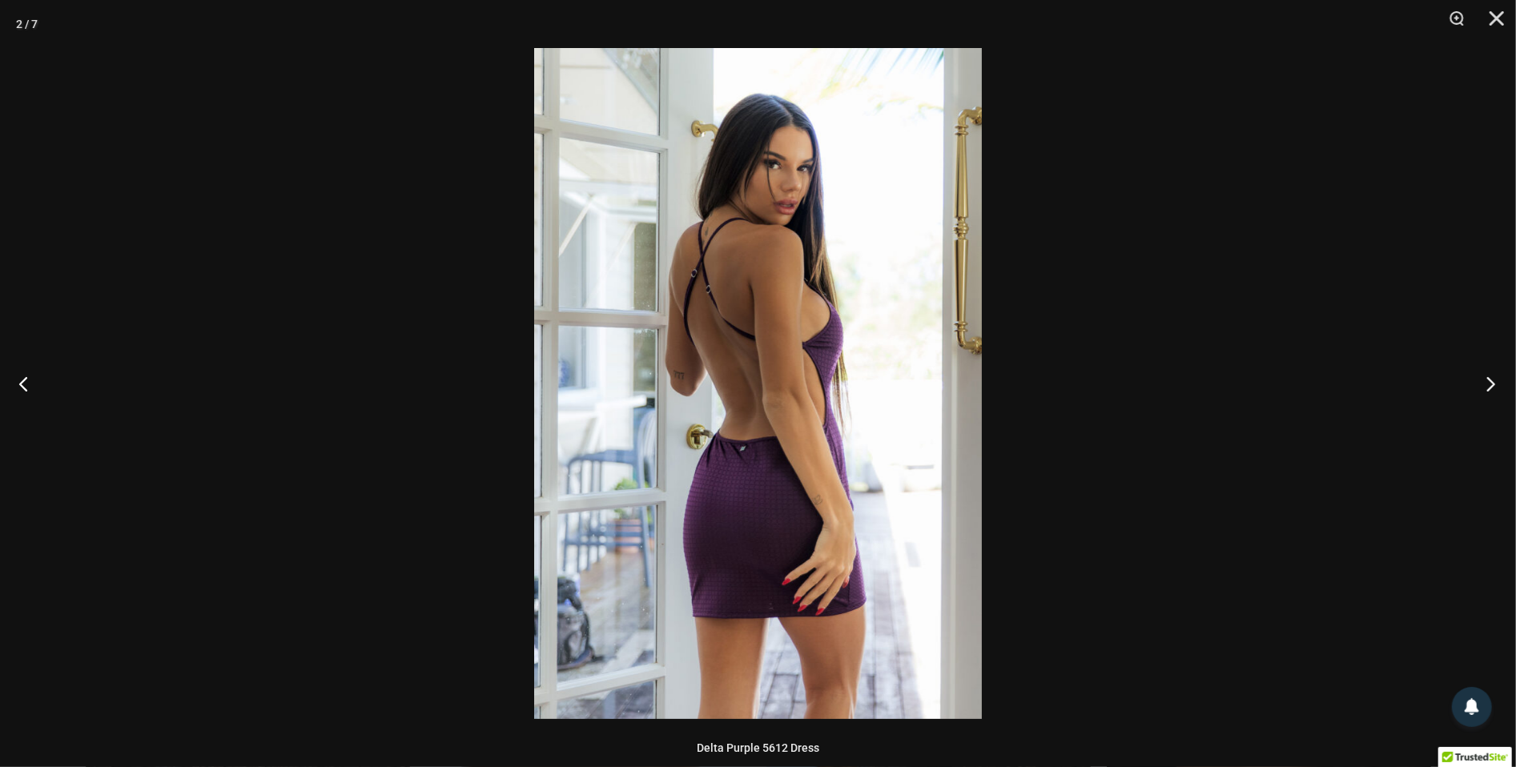
click at [1478, 395] on button "Next" at bounding box center [1486, 384] width 60 height 80
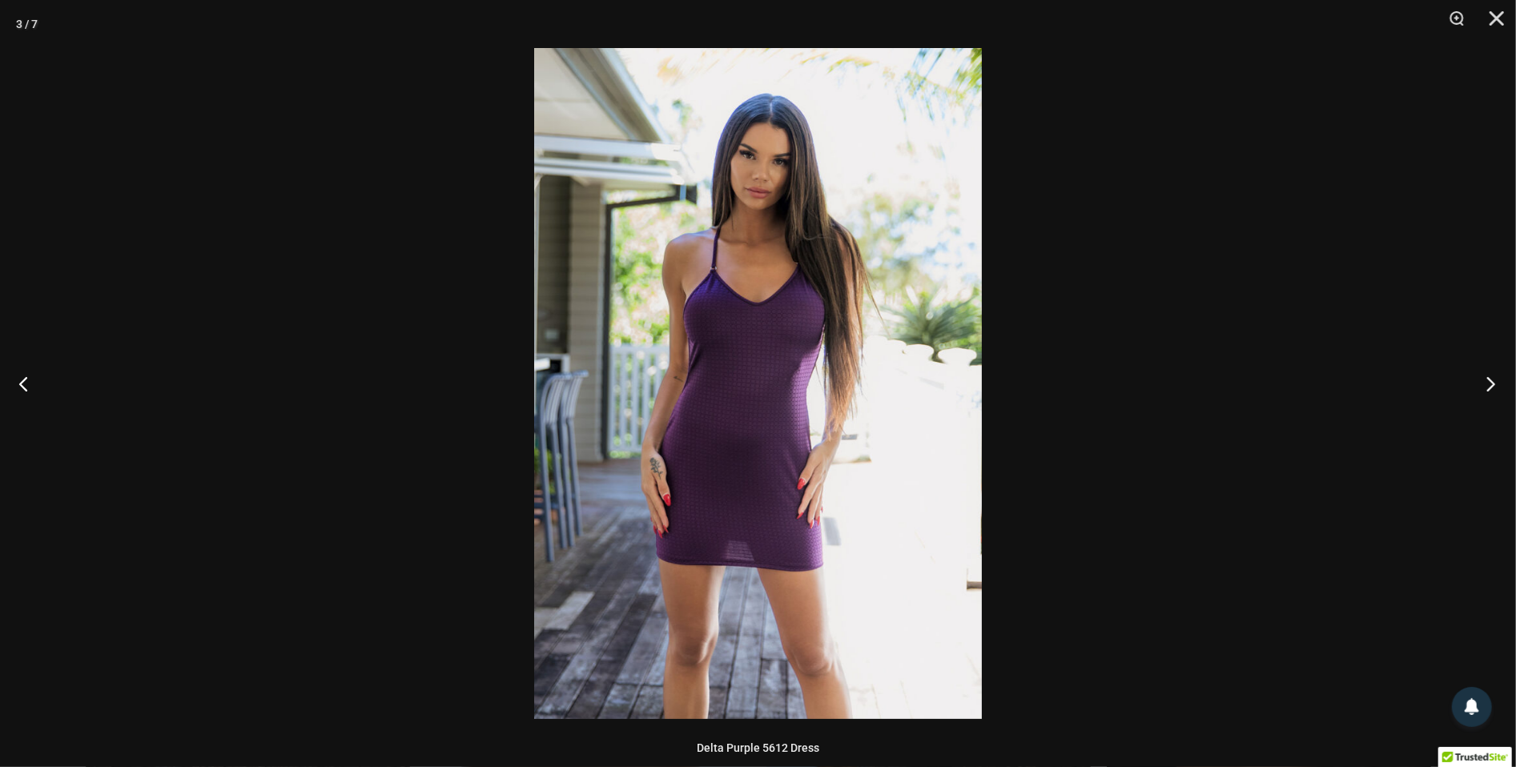
click at [1478, 395] on button "Next" at bounding box center [1486, 384] width 60 height 80
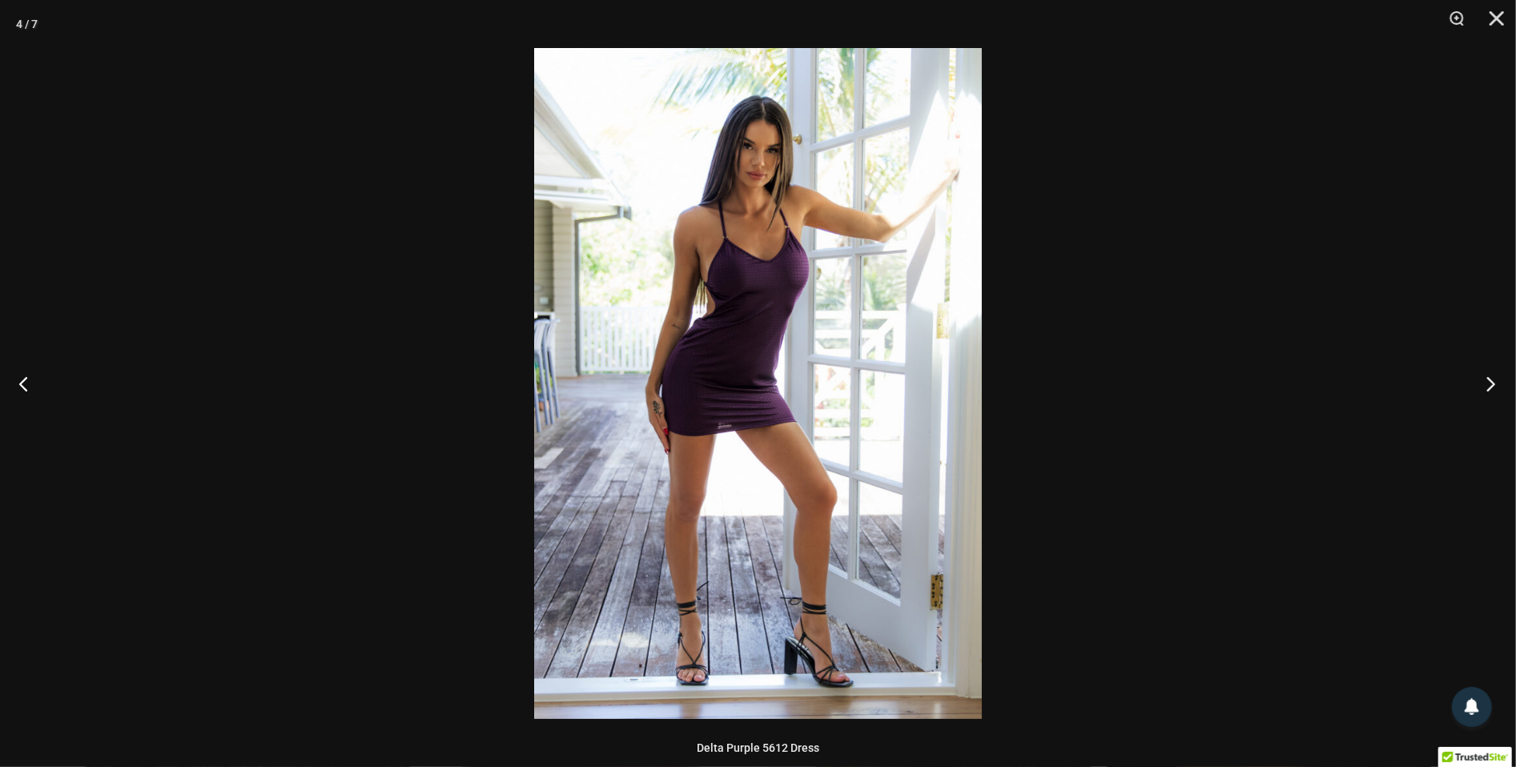
click at [1478, 395] on button "Next" at bounding box center [1486, 384] width 60 height 80
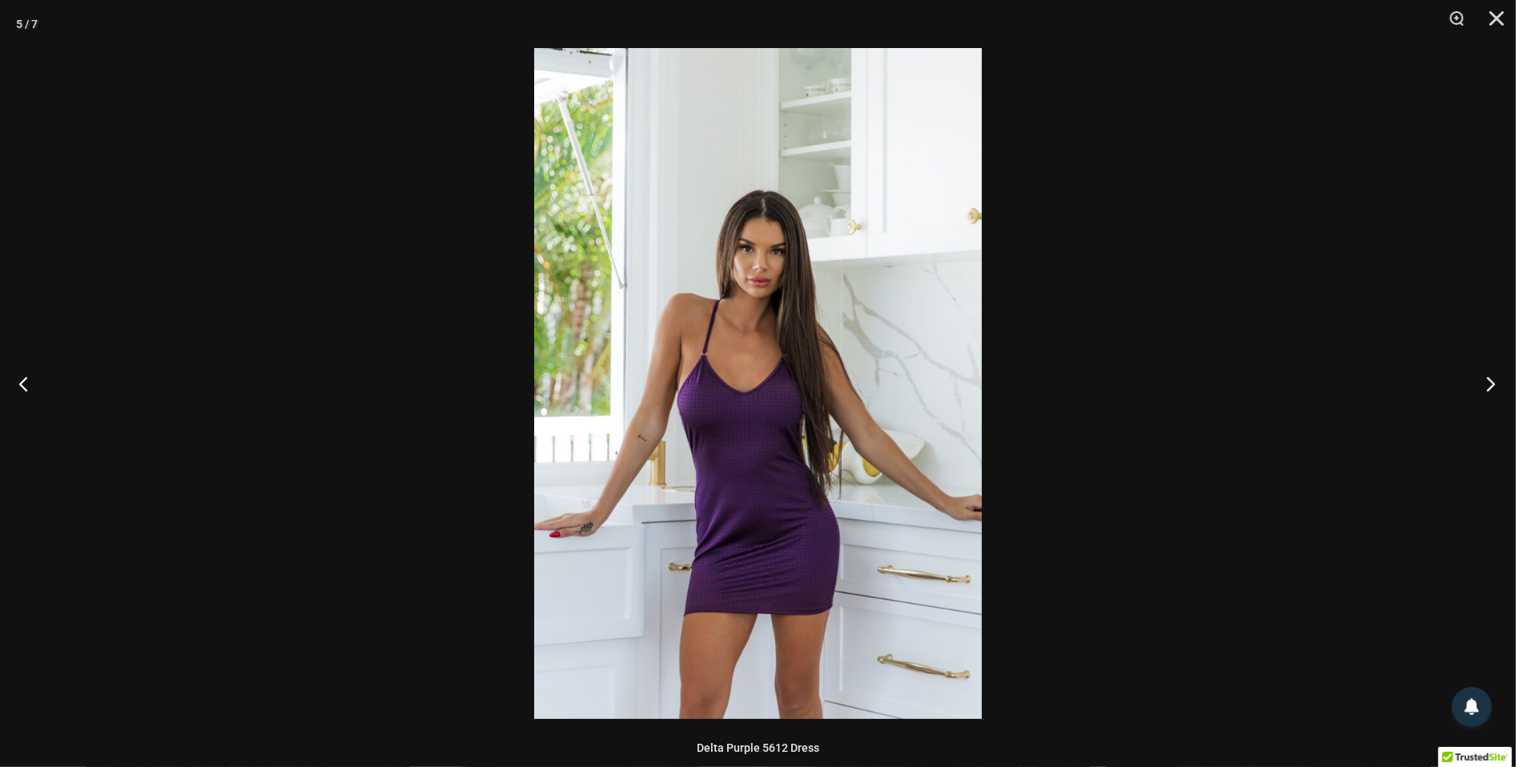
click at [1478, 395] on button "Next" at bounding box center [1486, 384] width 60 height 80
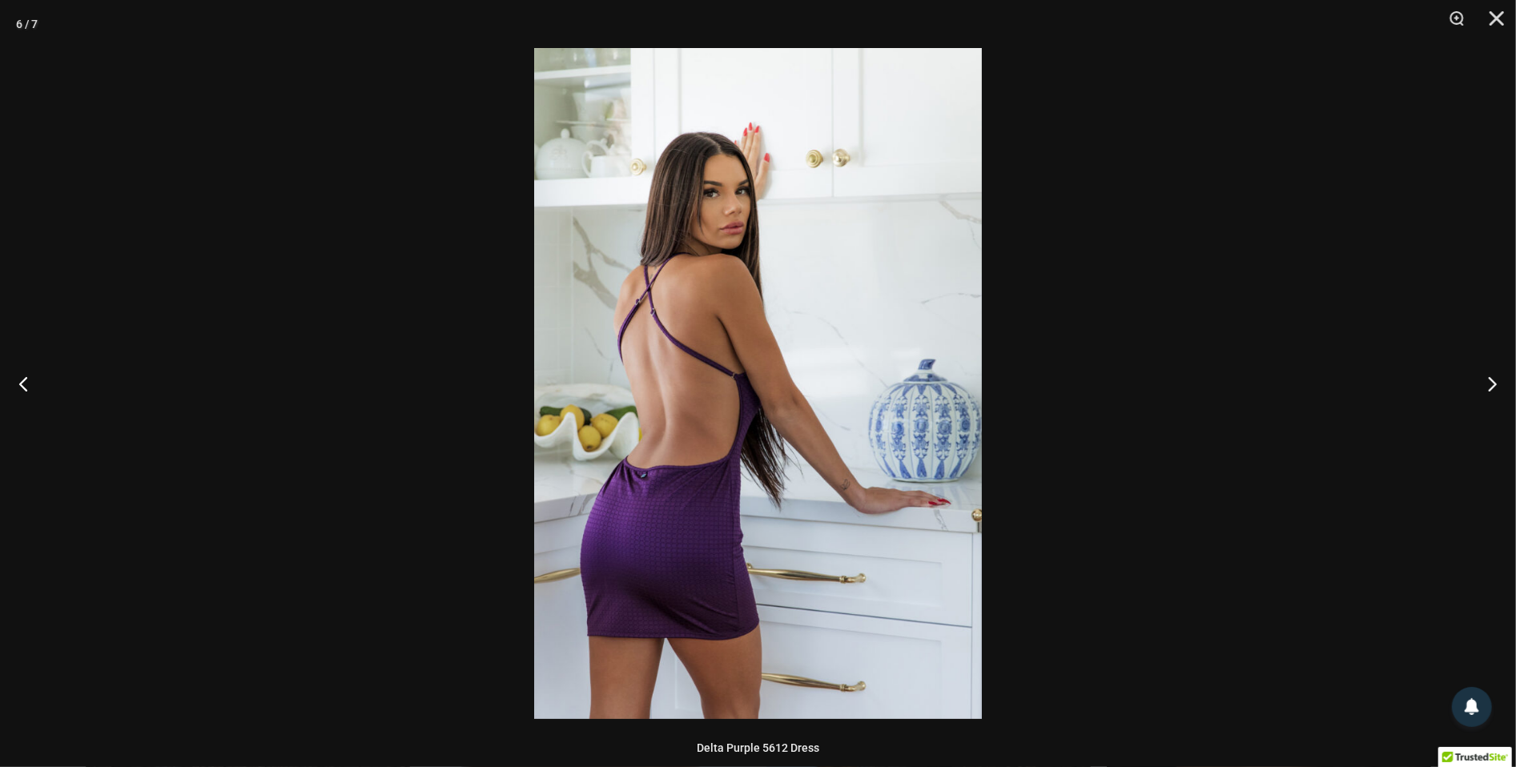
click at [1147, 87] on div at bounding box center [758, 383] width 1516 height 767
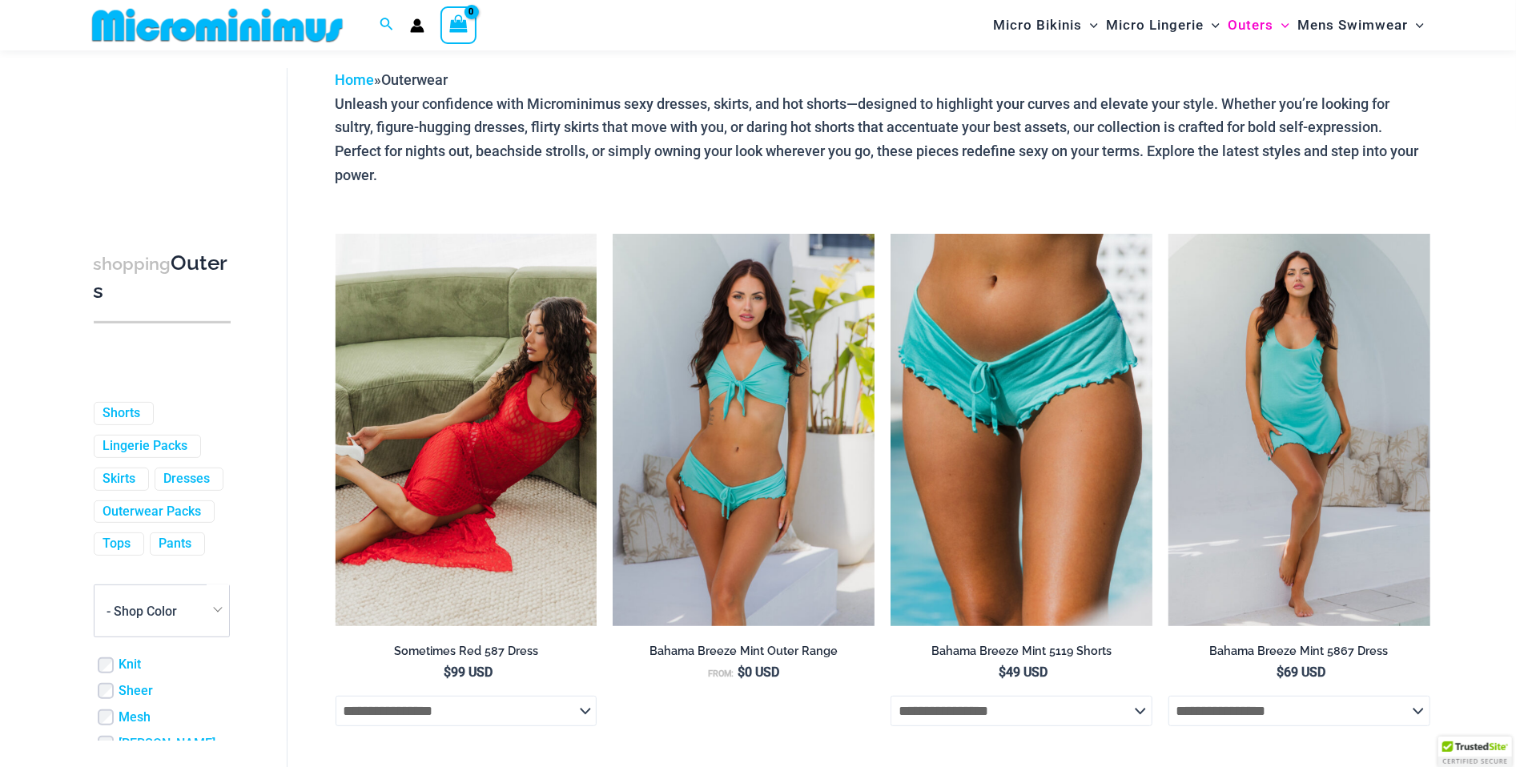
scroll to position [192, 0]
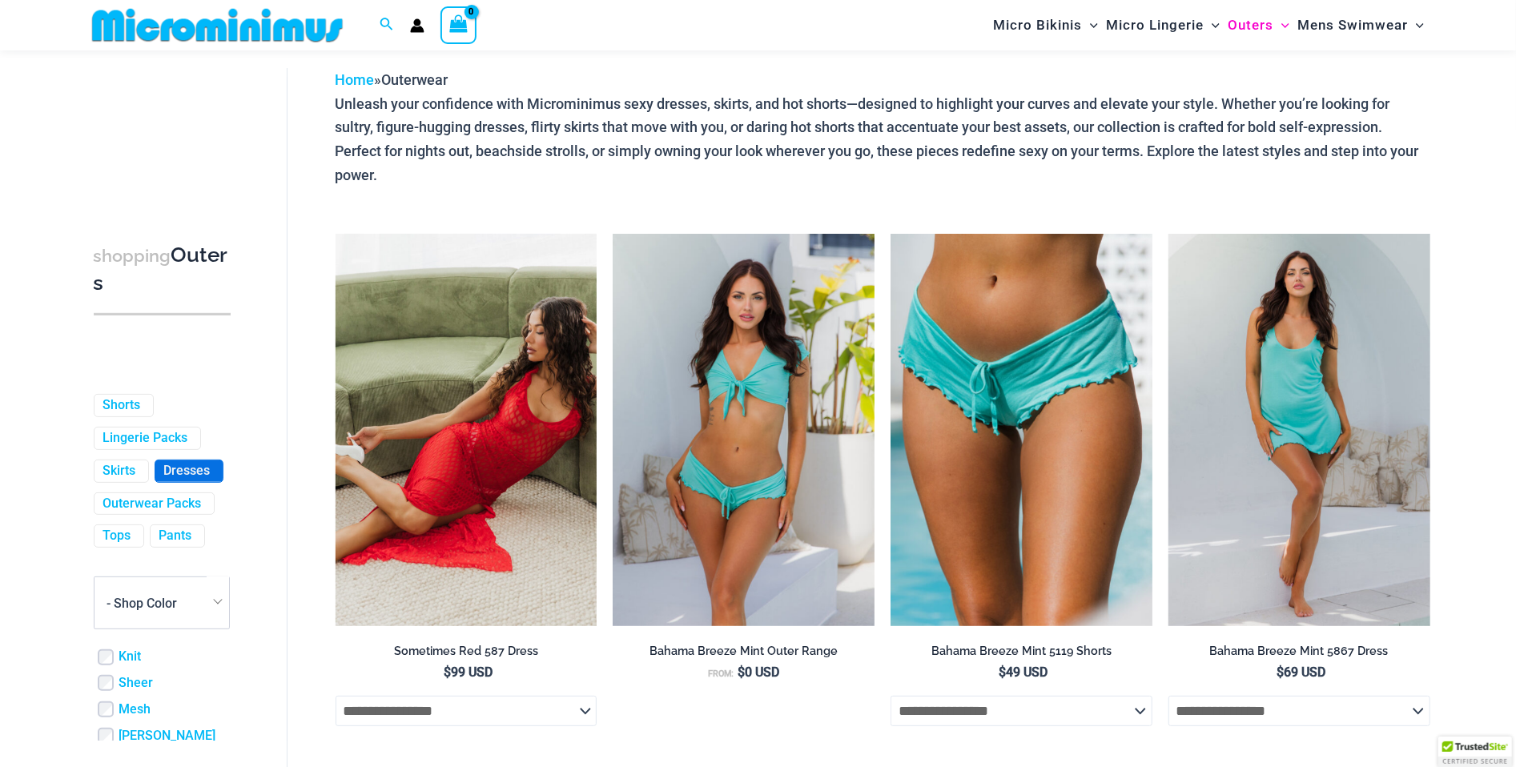
click at [164, 480] on link "Dresses" at bounding box center [187, 471] width 46 height 17
